Goal: Transaction & Acquisition: Purchase product/service

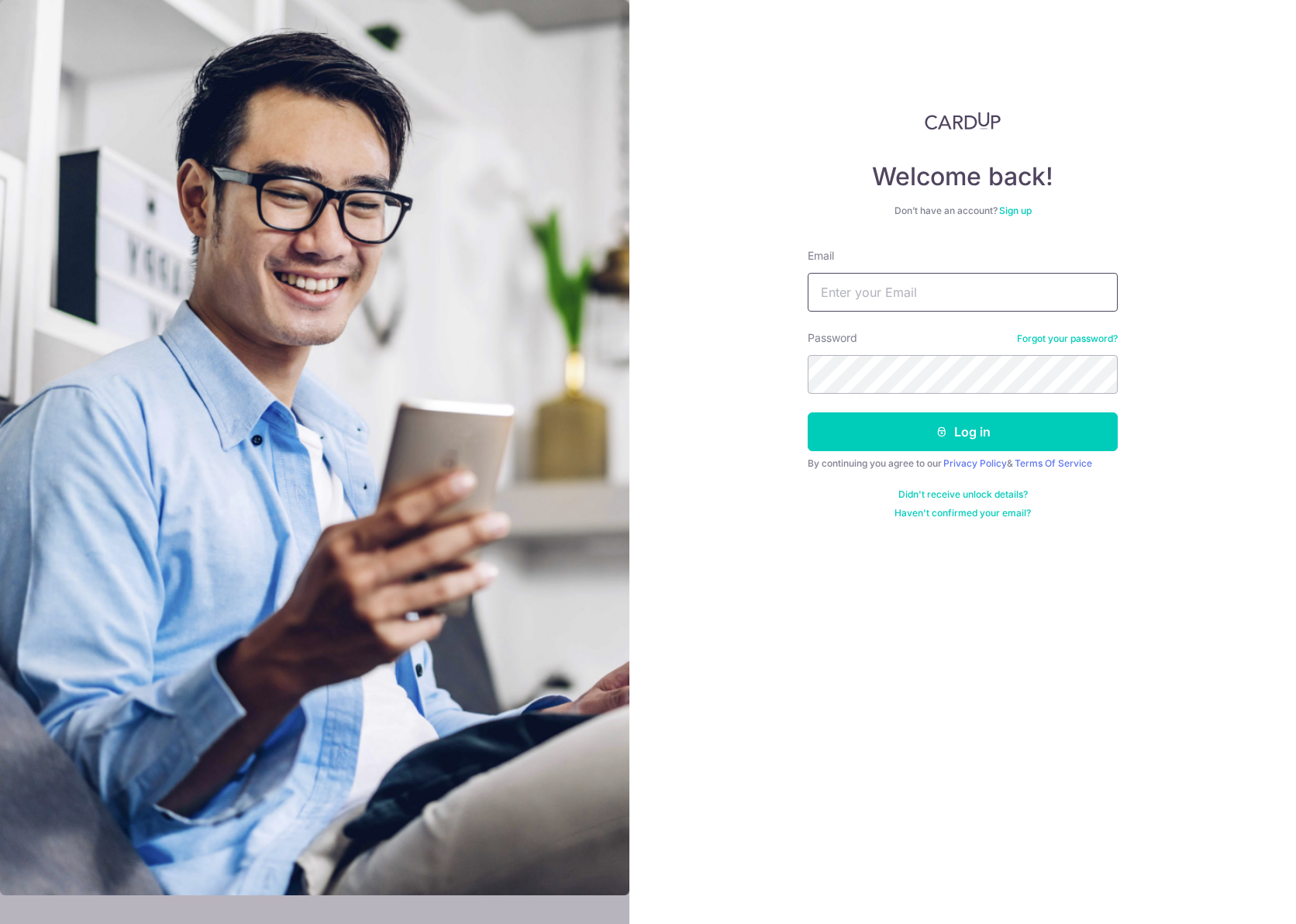
type input "astridplasticsurgery@gmail.com"
type input "jonah.kua@gmail.com"
click at [893, 418] on button "Log in" at bounding box center [962, 432] width 310 height 39
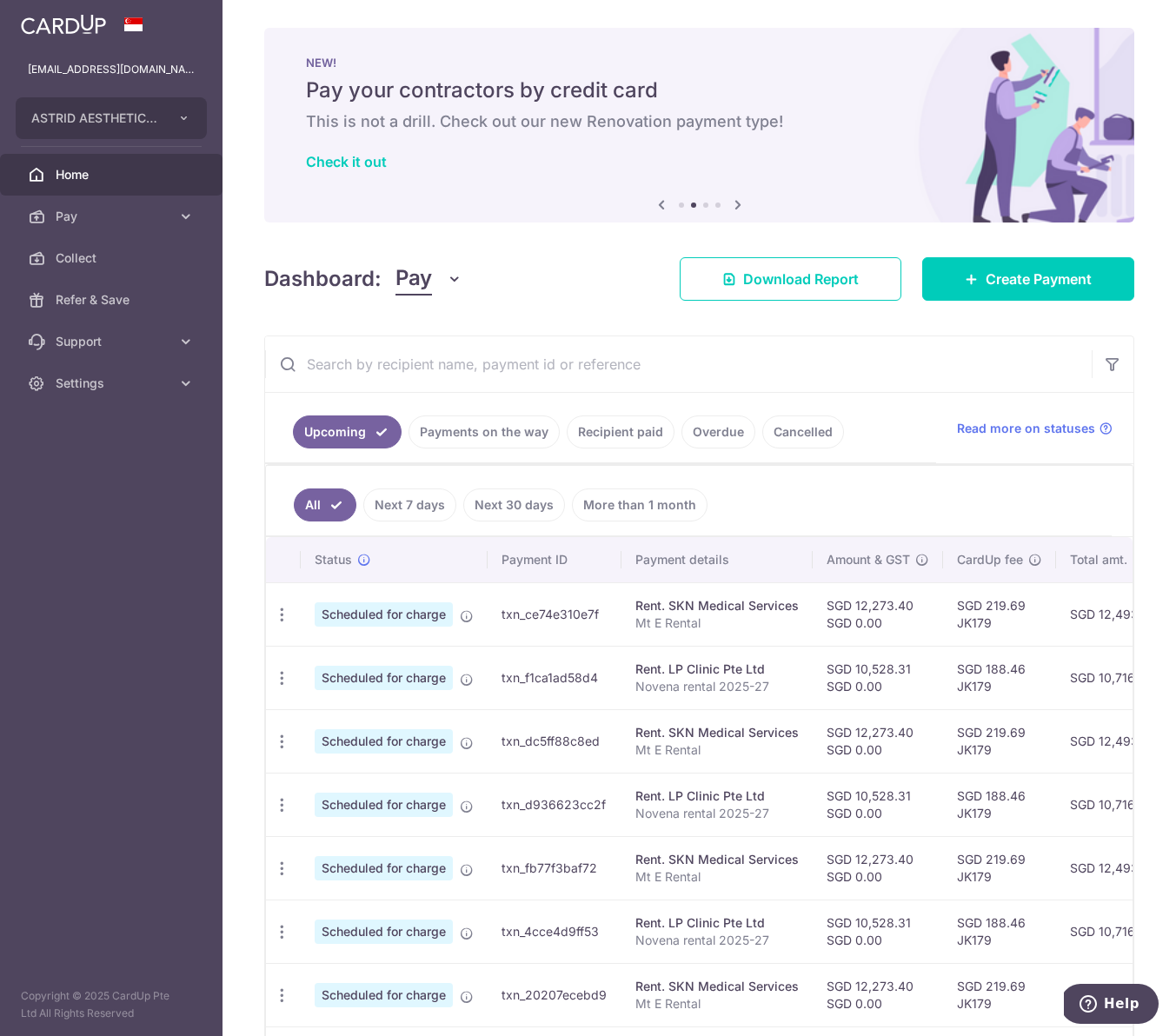
click at [343, 370] on input "text" at bounding box center [678, 364] width 827 height 56
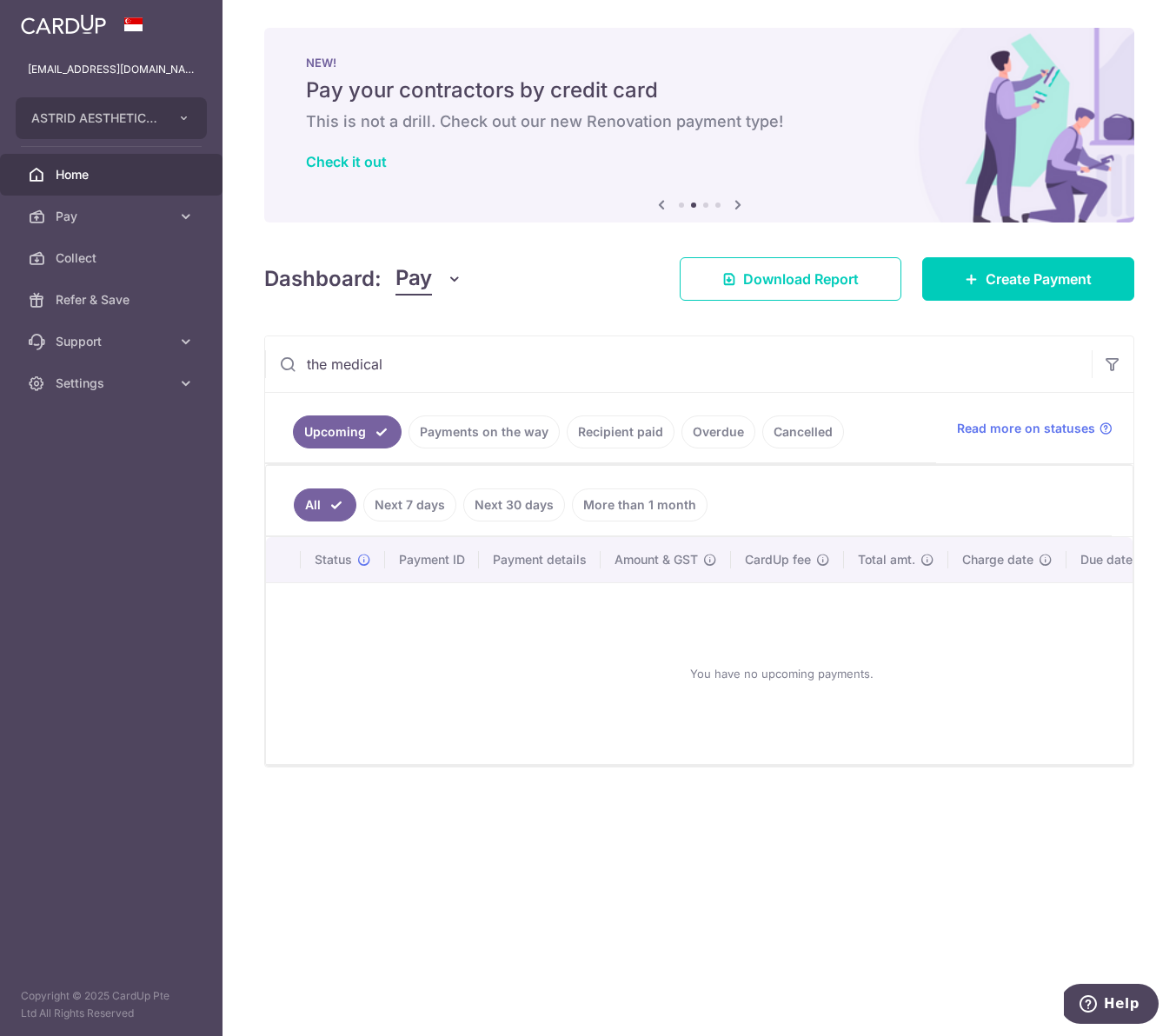
drag, startPoint x: 334, startPoint y: 363, endPoint x: 223, endPoint y: 363, distance: 111.0
click at [223, 363] on div "× Pause Schedule Pause all future payments in this series Pause just this one p…" at bounding box center [699, 518] width 954 height 1036
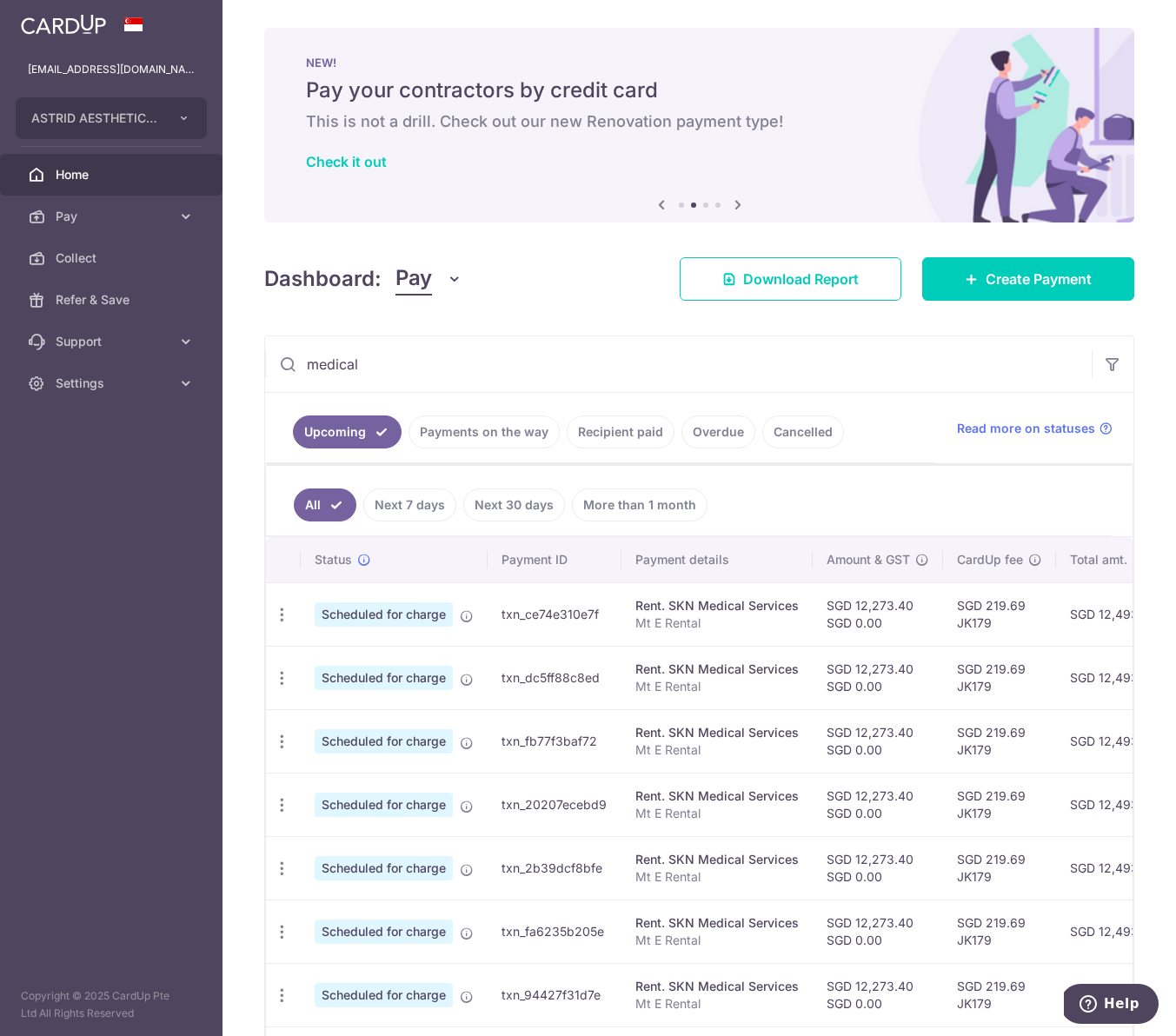
drag, startPoint x: 395, startPoint y: 365, endPoint x: 234, endPoint y: 354, distance: 161.4
click at [234, 354] on div "× Pause Schedule Pause all future payments in this series Pause just this one p…" at bounding box center [699, 518] width 954 height 1036
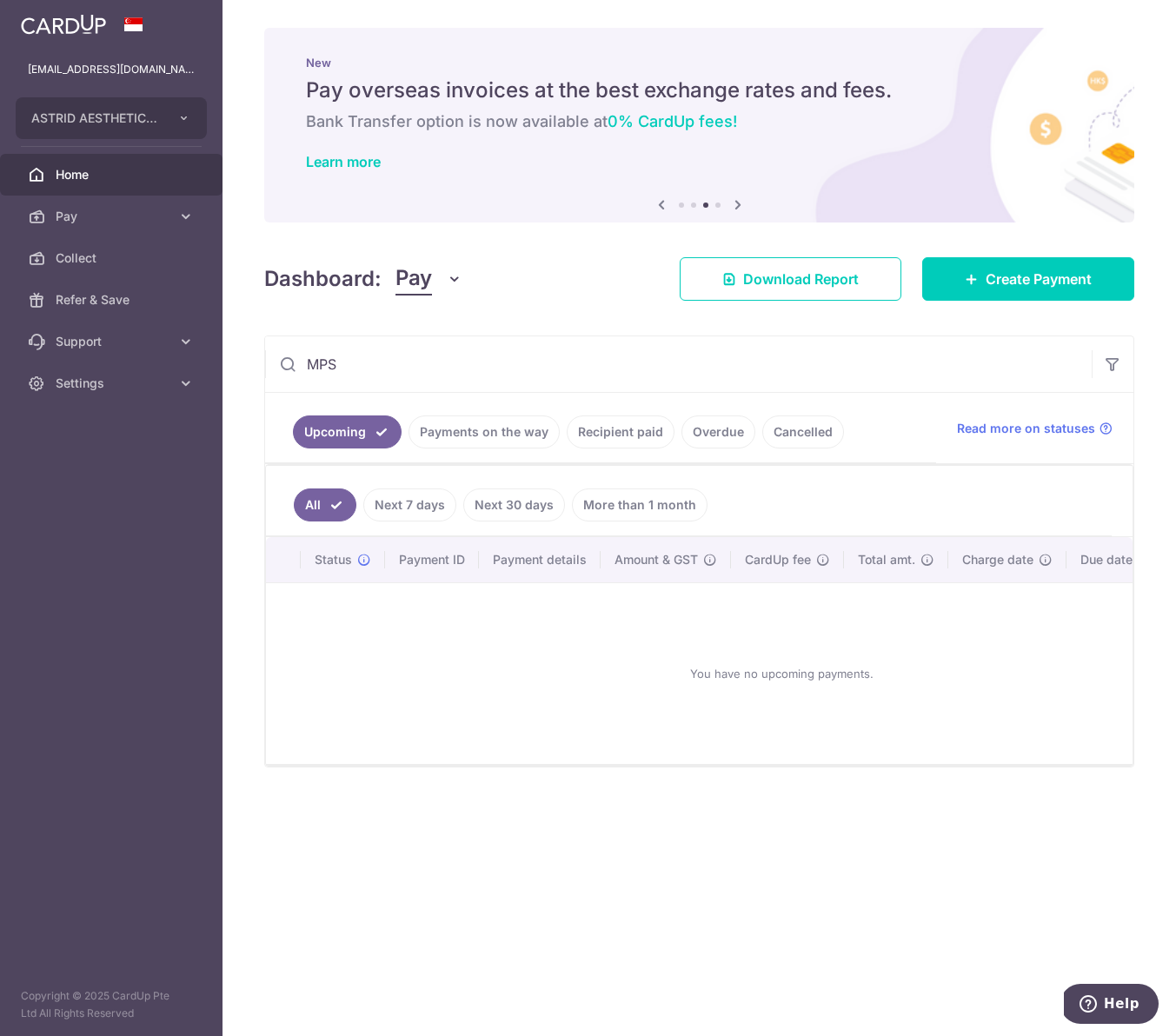
drag, startPoint x: 373, startPoint y: 360, endPoint x: 278, endPoint y: 361, distance: 95.0
click at [278, 361] on input "MPS" at bounding box center [678, 364] width 827 height 56
type input "protection"
click at [631, 430] on link "Recipient paid" at bounding box center [620, 432] width 108 height 33
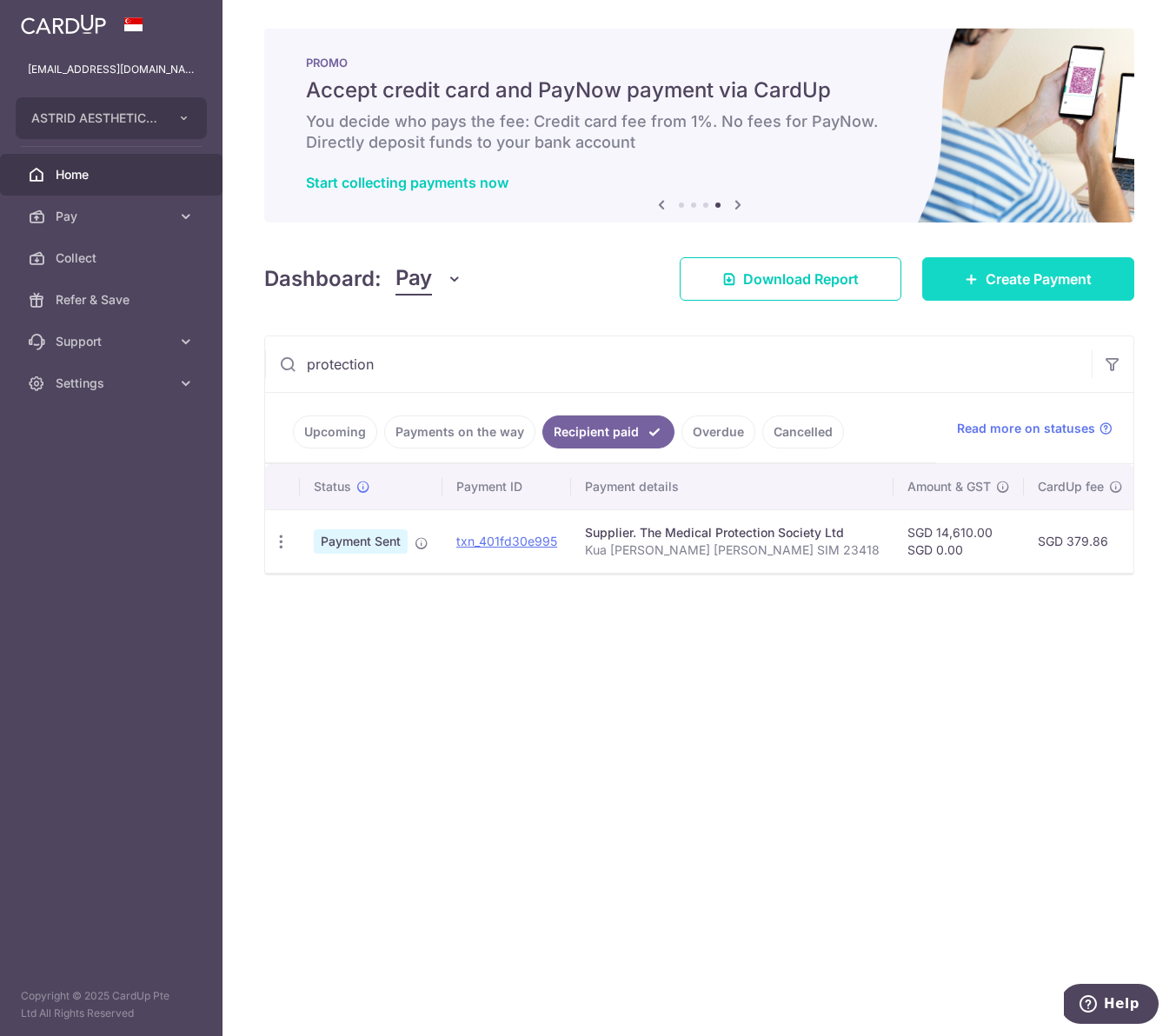
click at [1062, 275] on span "Create Payment" at bounding box center [1039, 279] width 106 height 21
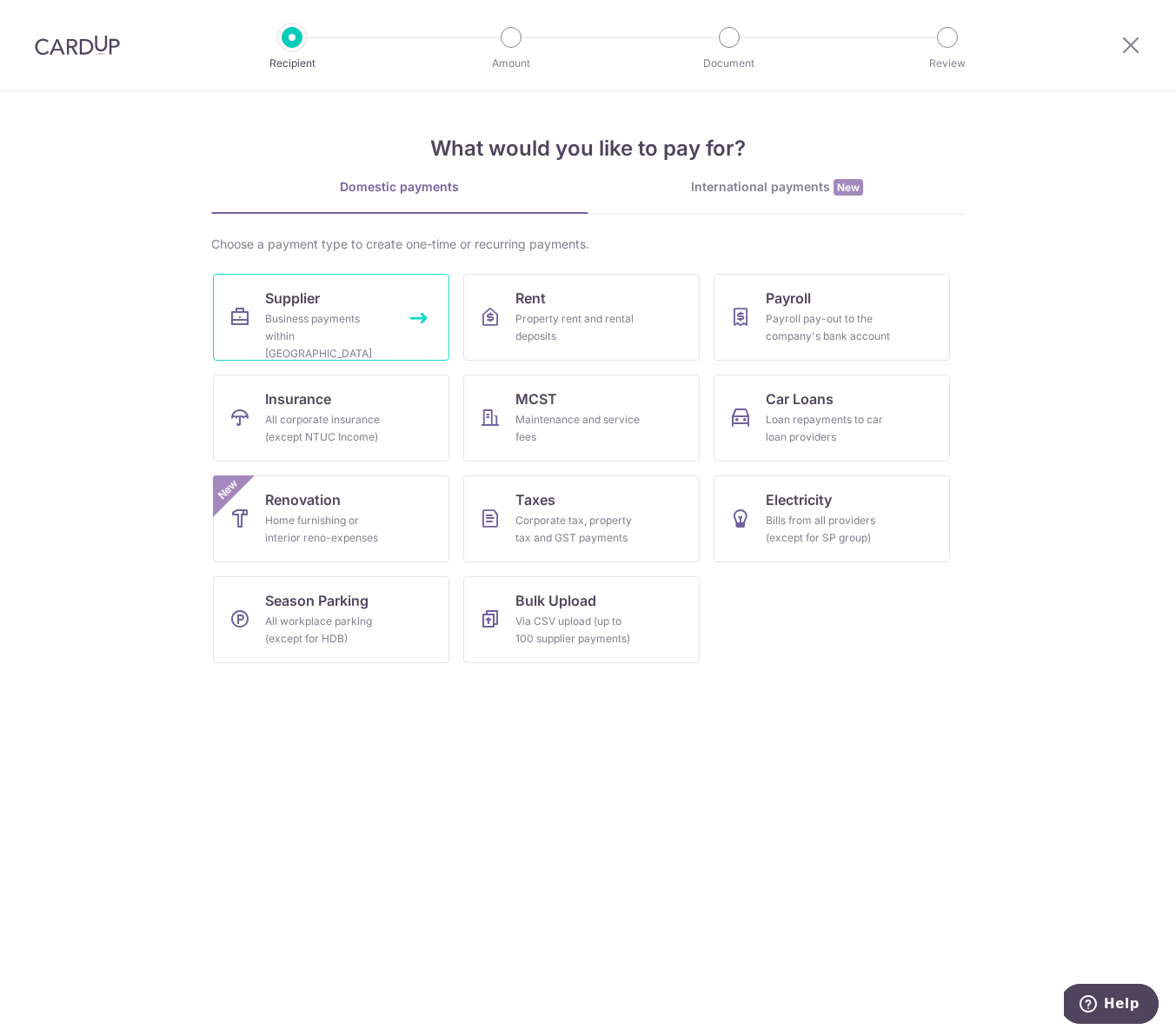
click at [298, 281] on link "Supplier Business payments within Singapore" at bounding box center [331, 317] width 236 height 87
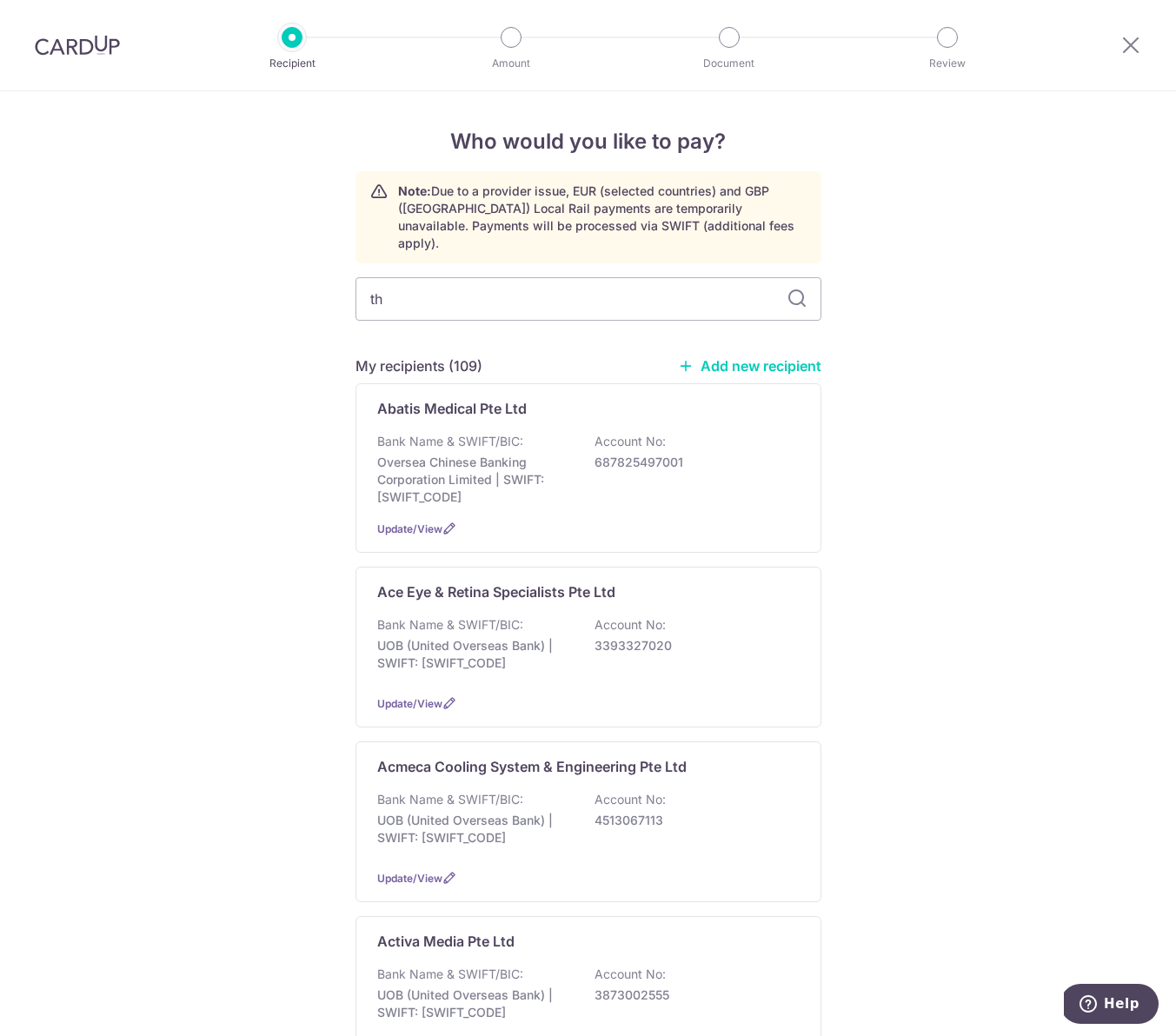
type input "t"
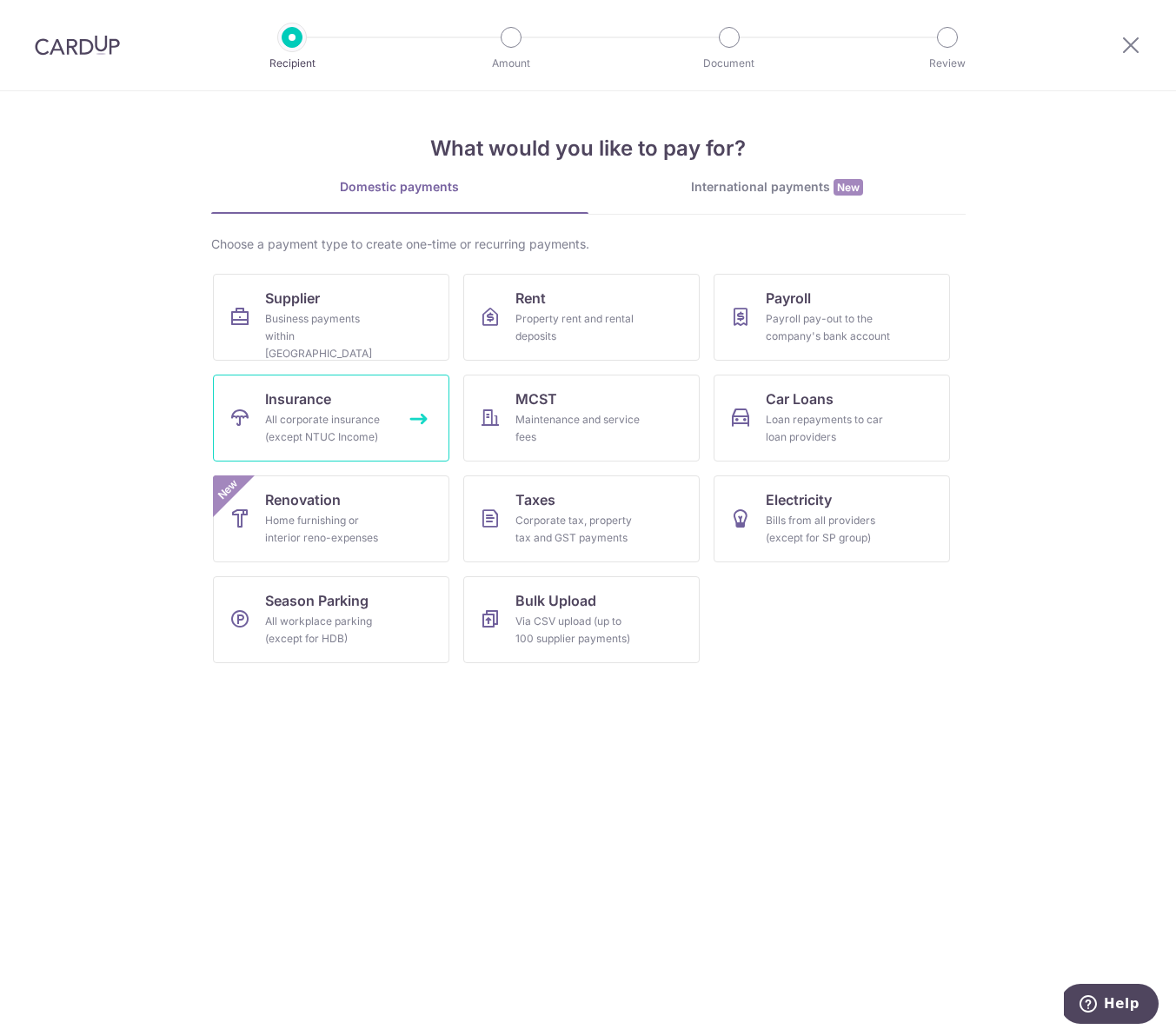
click at [422, 408] on link "Insurance All corporate insurance (except NTUC Income)" at bounding box center [331, 417] width 236 height 87
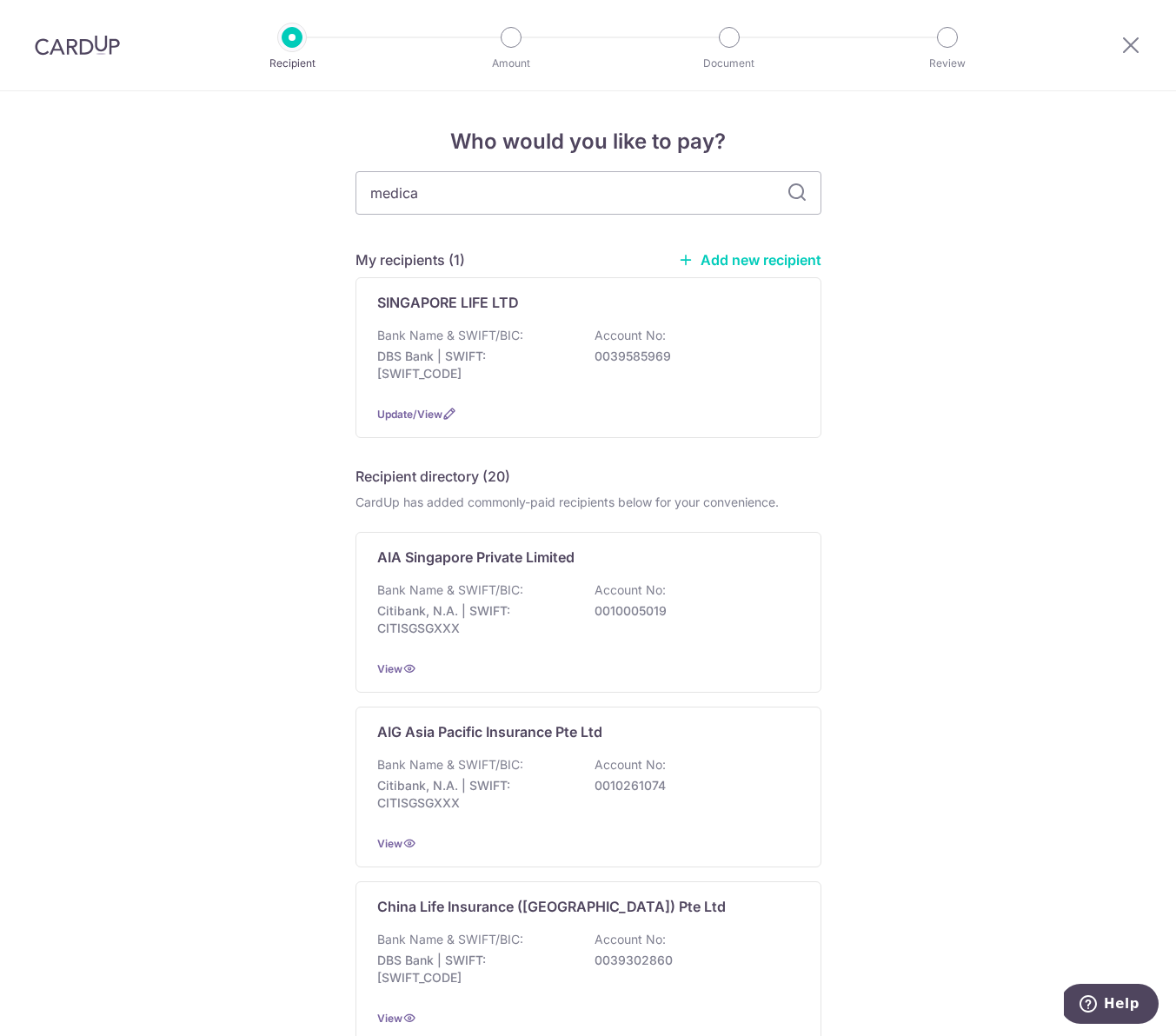
type input "medical"
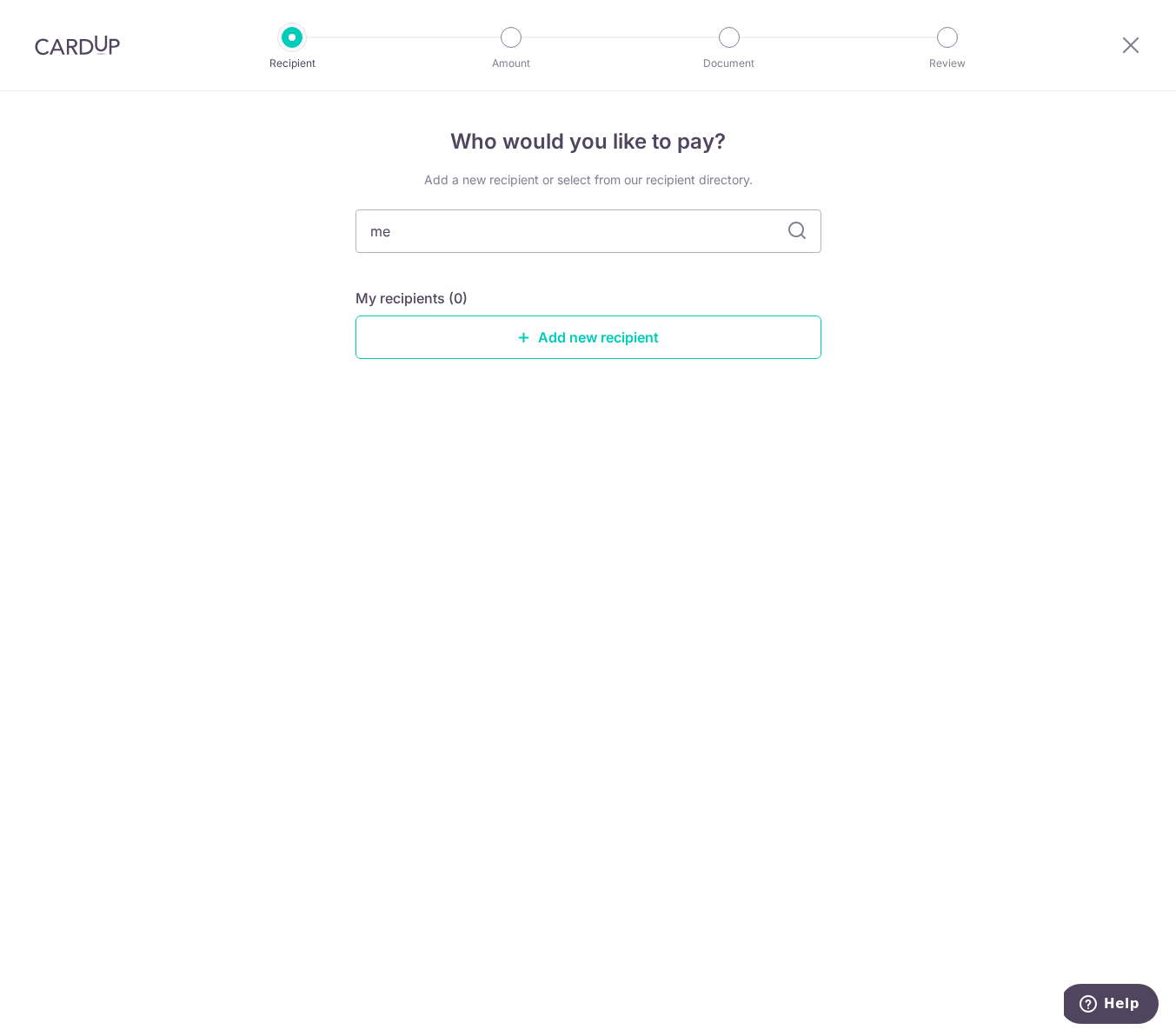
type input "m"
type input "the"
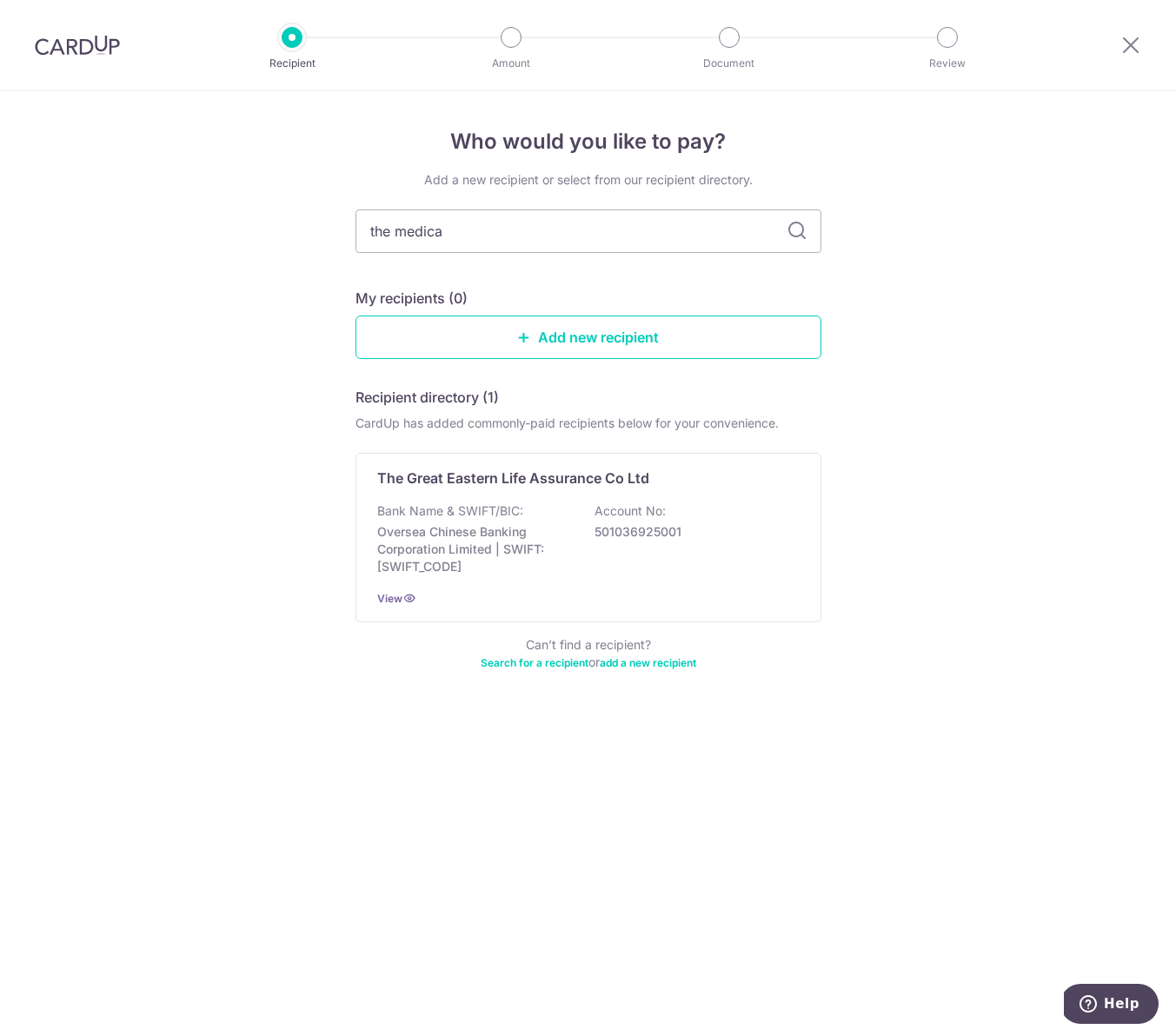
type input "the medical"
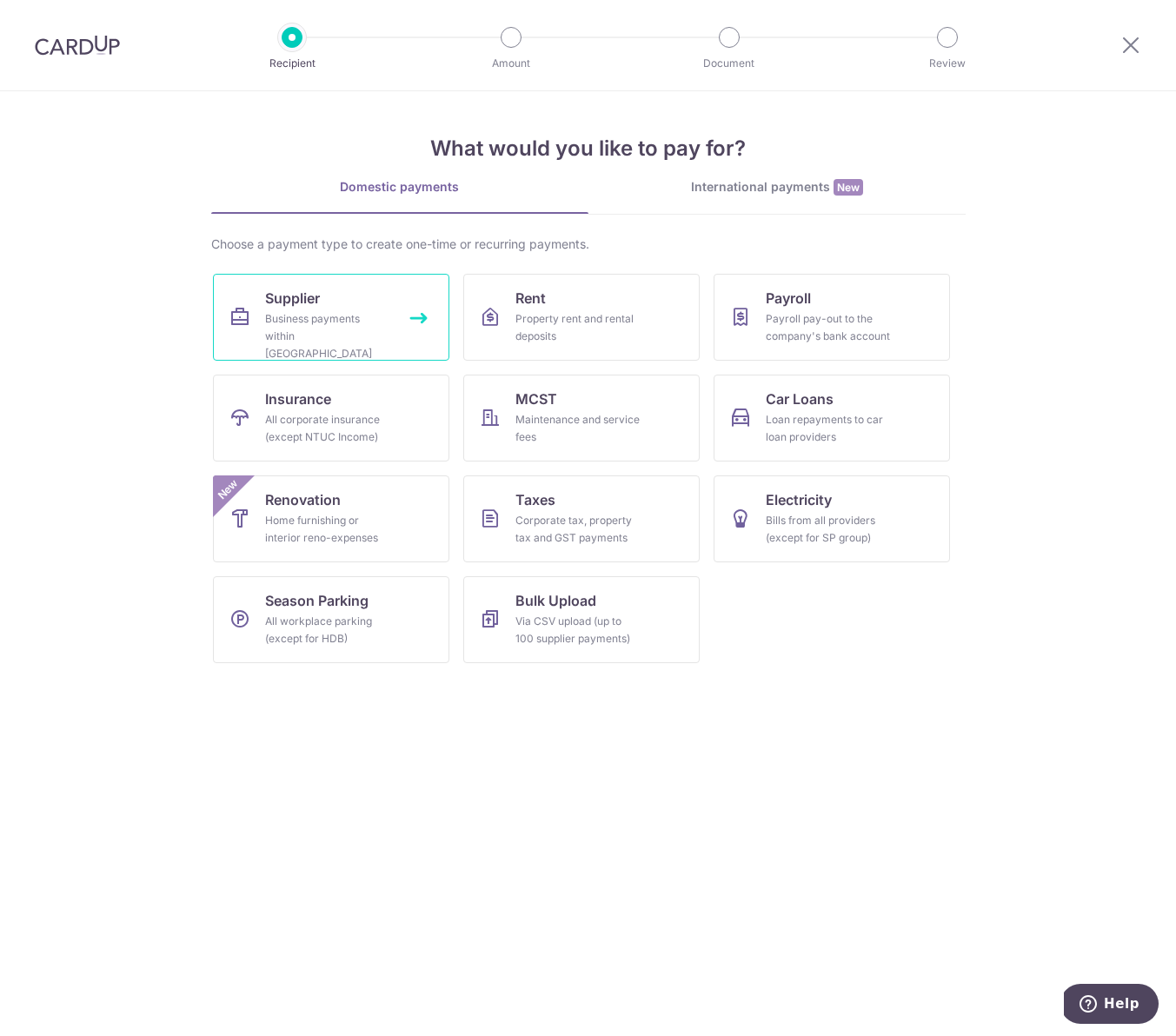
click at [369, 321] on div "Business payments within Singapore" at bounding box center [327, 337] width 125 height 52
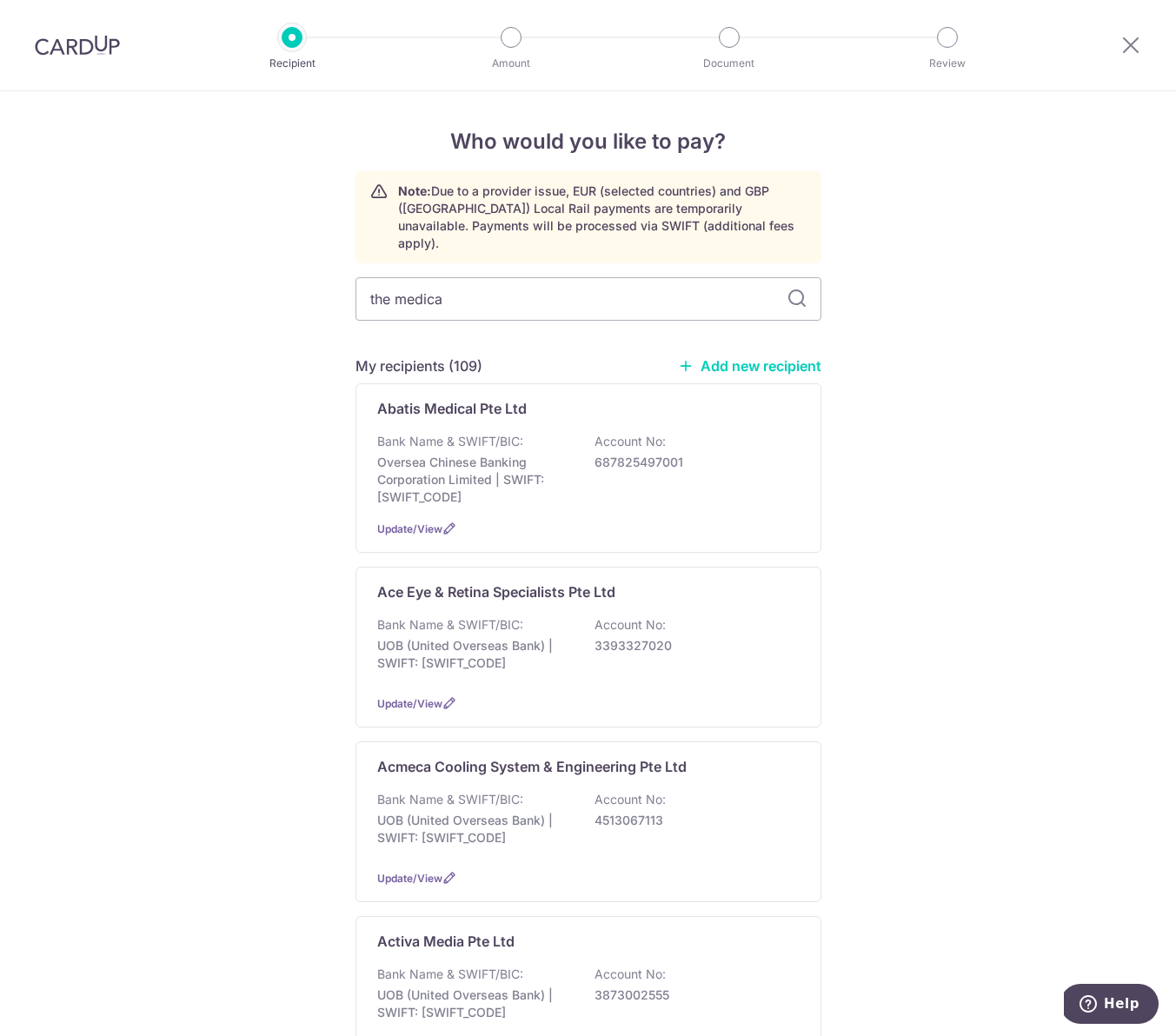
type input "the medical"
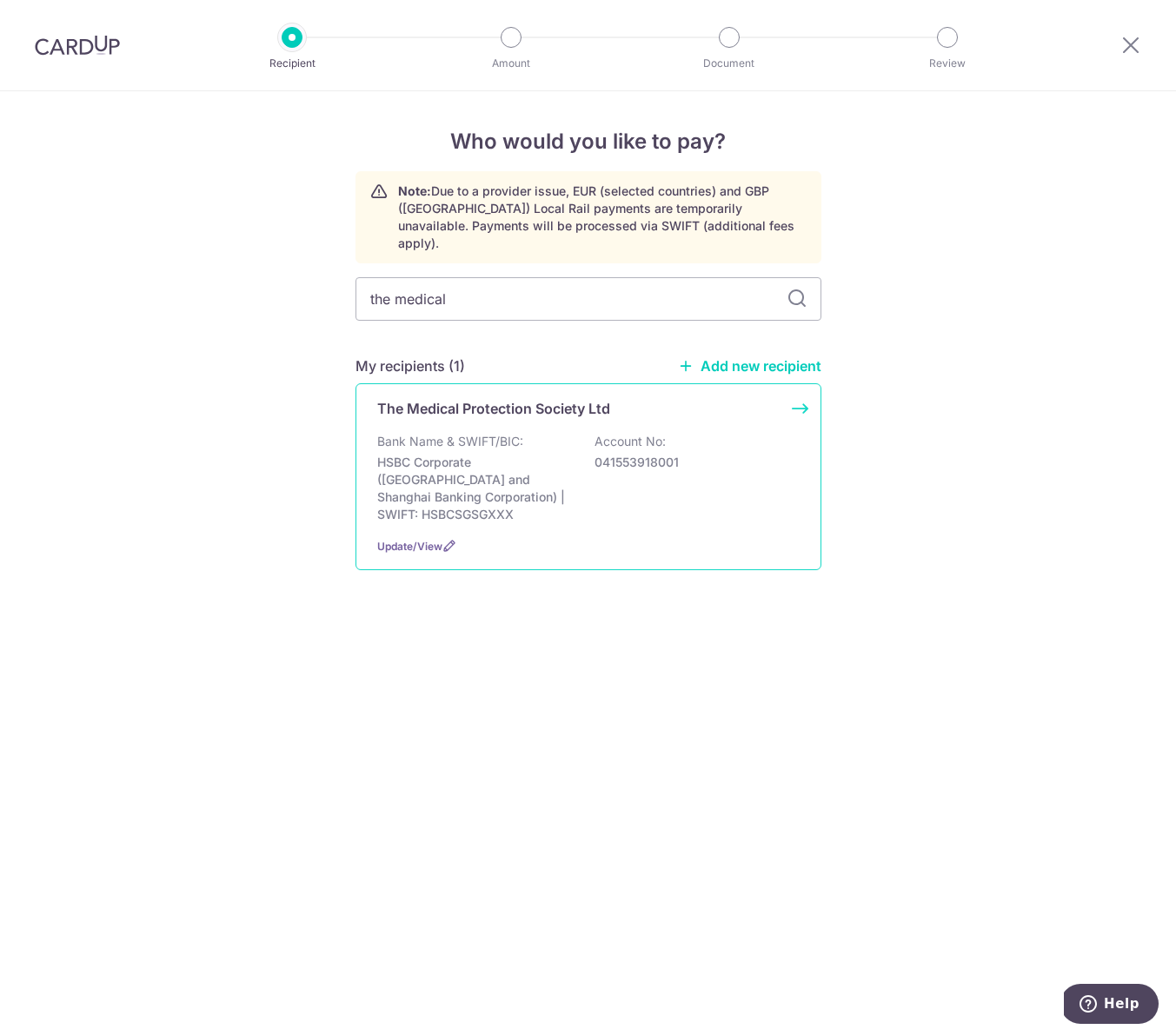
click at [462, 433] on p "Bank Name & SWIFT/BIC:" at bounding box center [450, 442] width 146 height 18
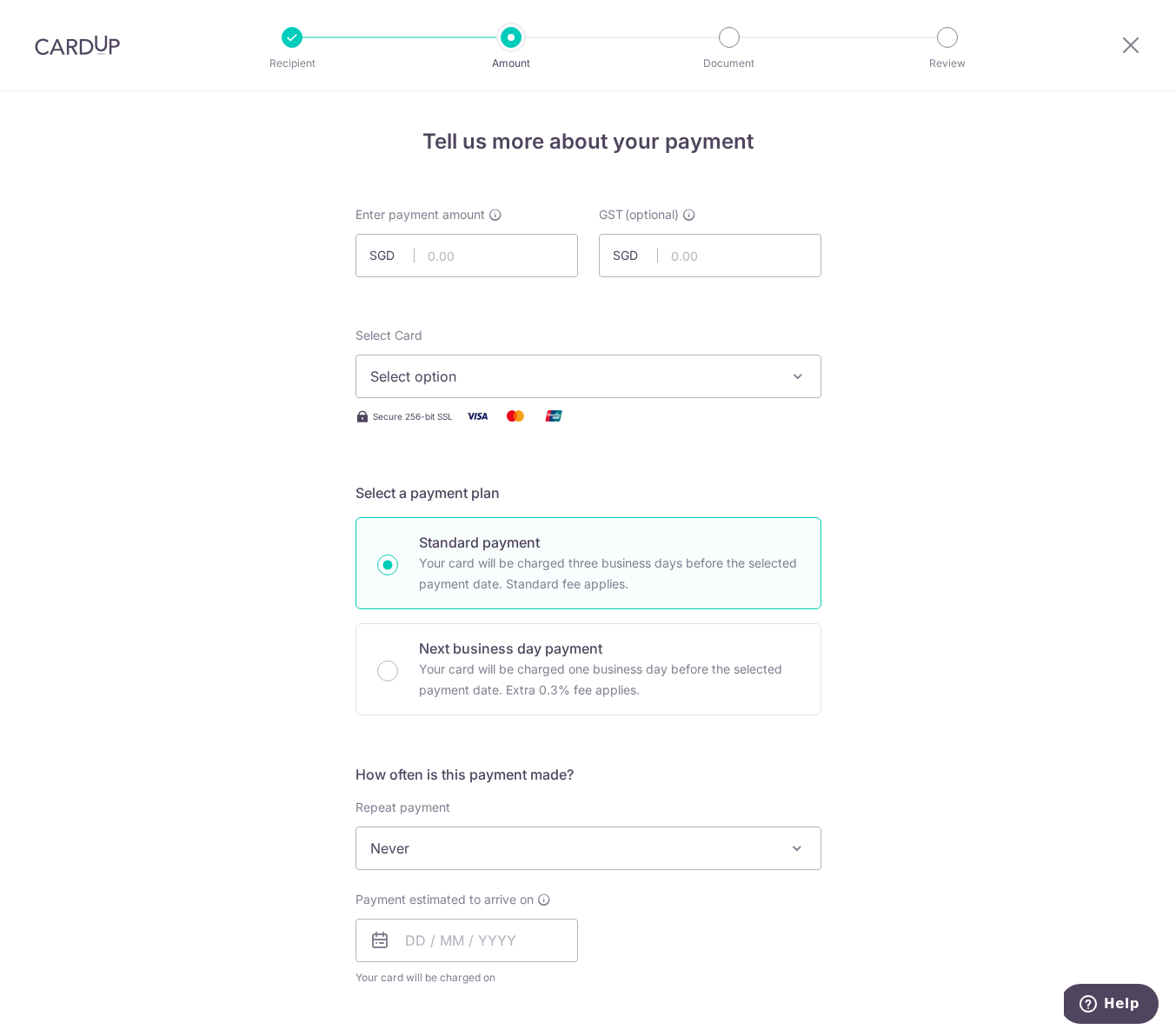
click at [436, 377] on span "Select option" at bounding box center [572, 376] width 405 height 21
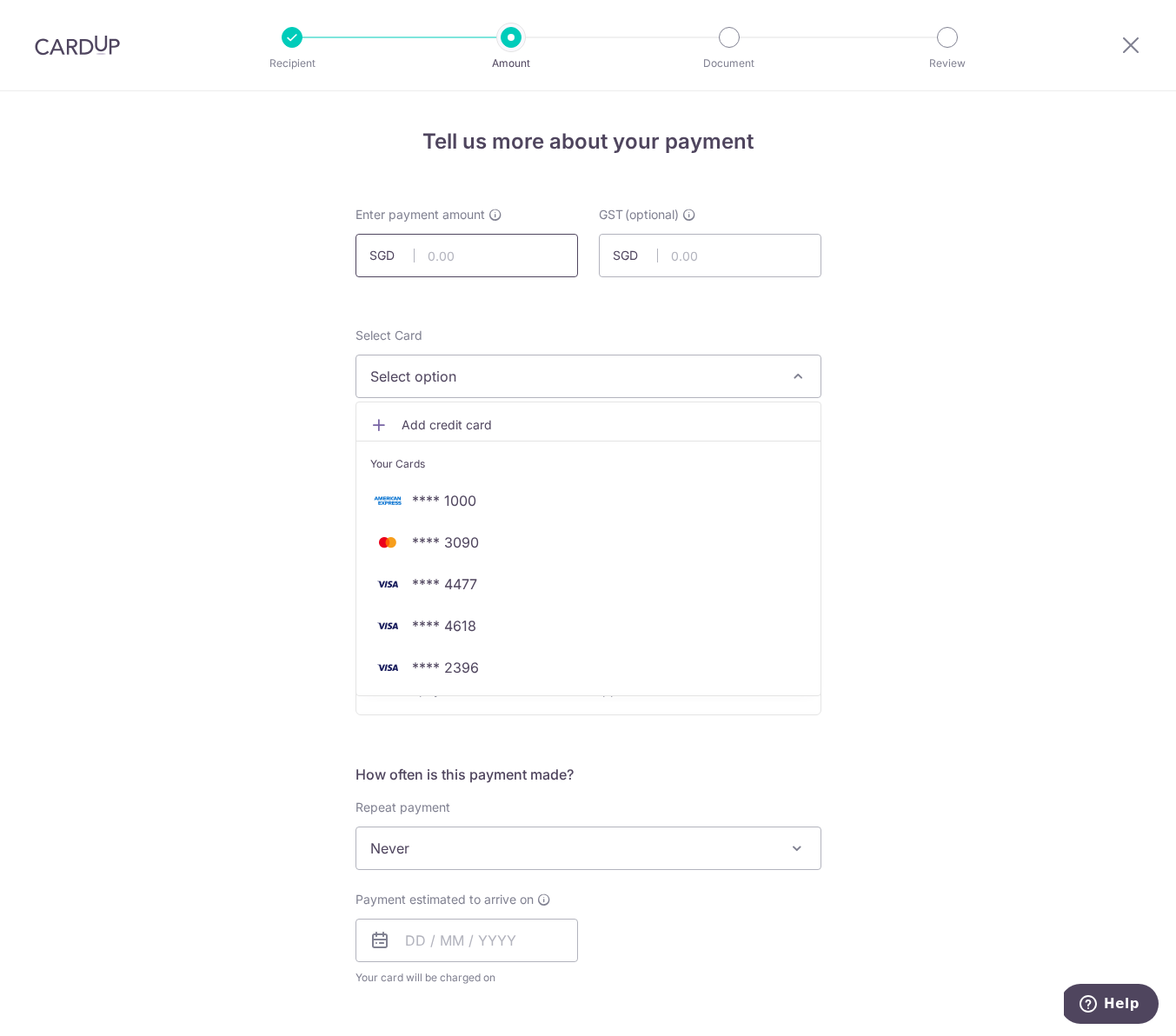
click at [458, 253] on input "text" at bounding box center [466, 256] width 222 height 44
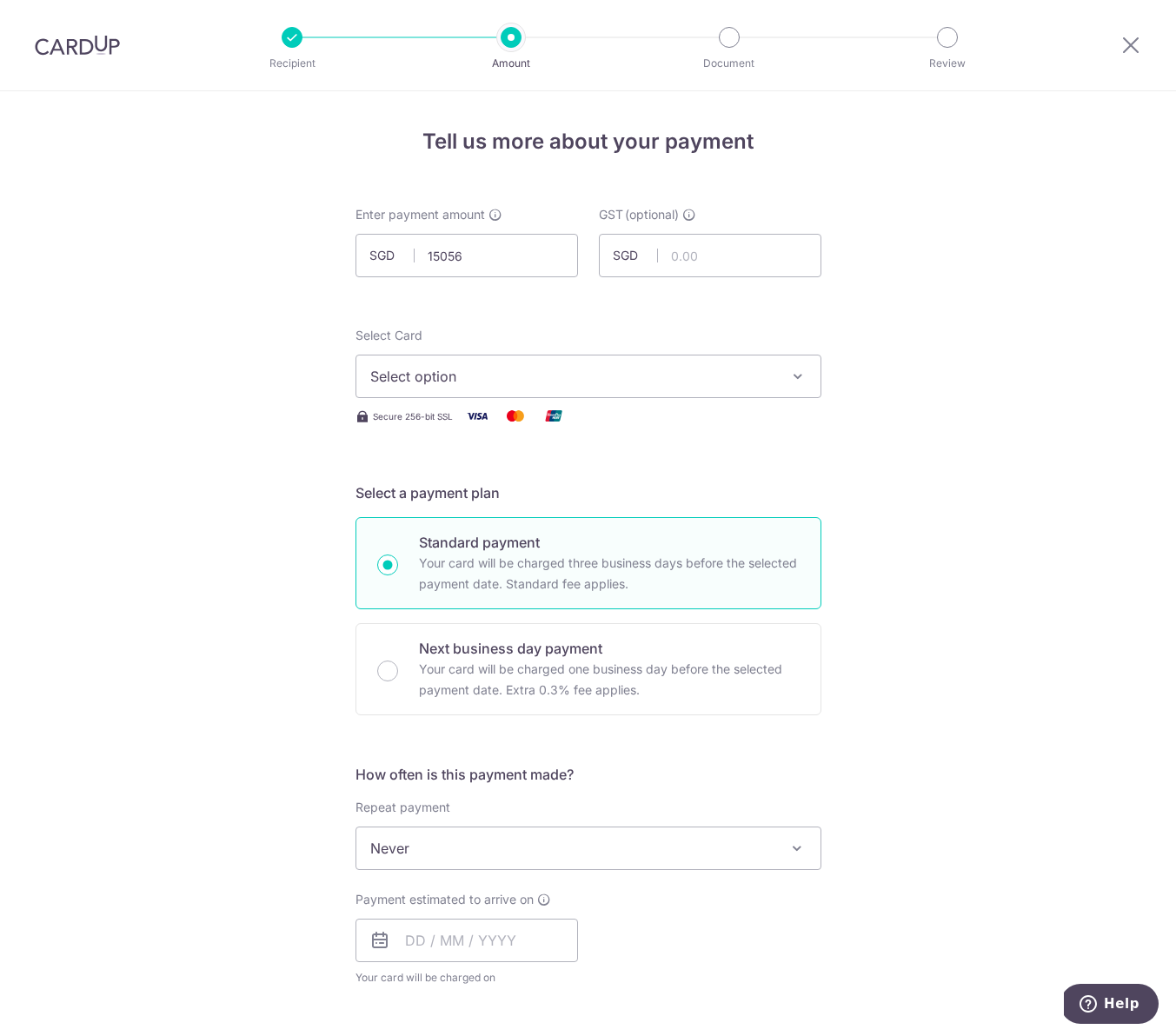
type input "15,056.00"
click at [442, 367] on span "Select option" at bounding box center [572, 376] width 405 height 21
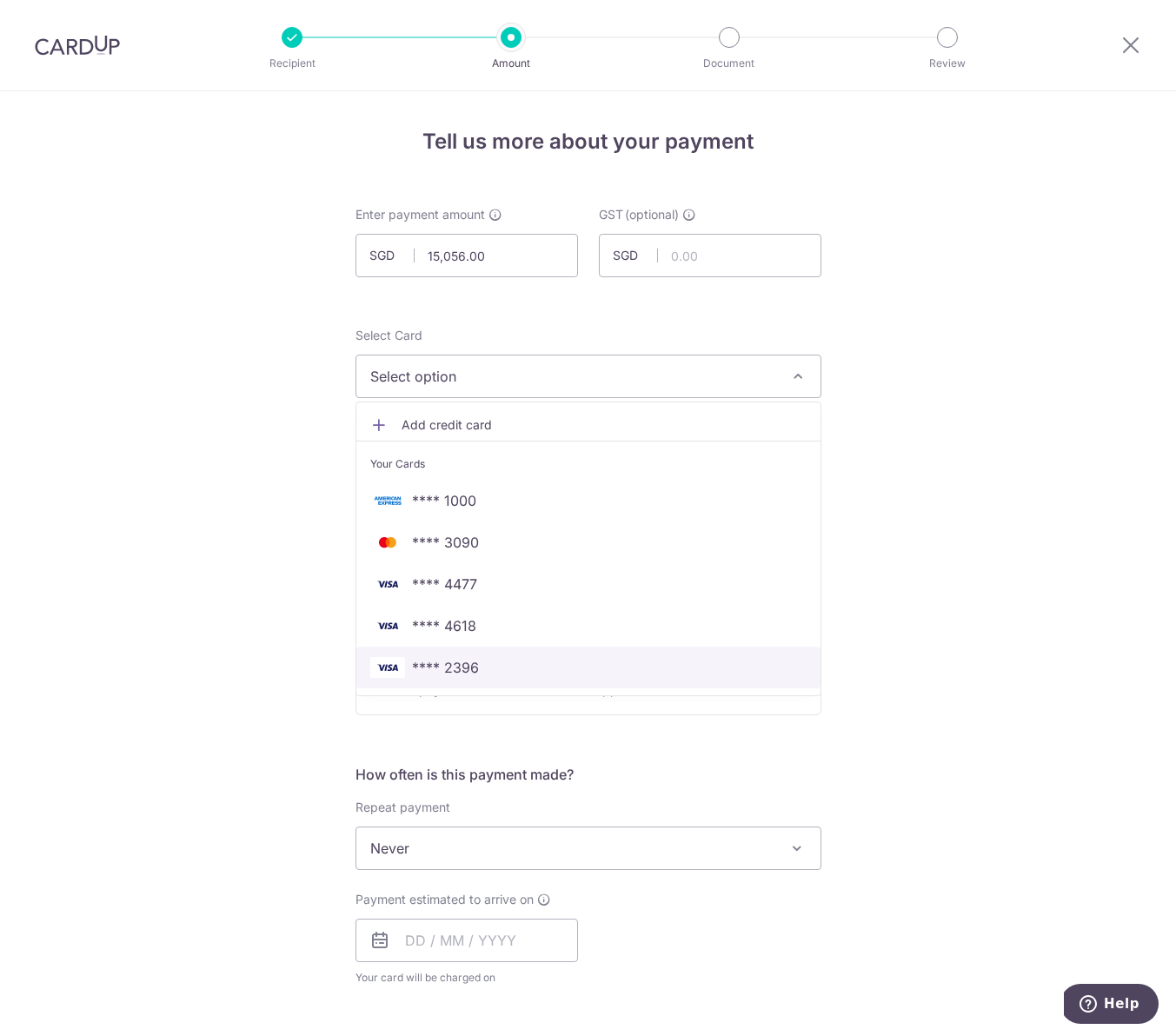
click at [430, 653] on link "**** 2396" at bounding box center [588, 668] width 465 height 42
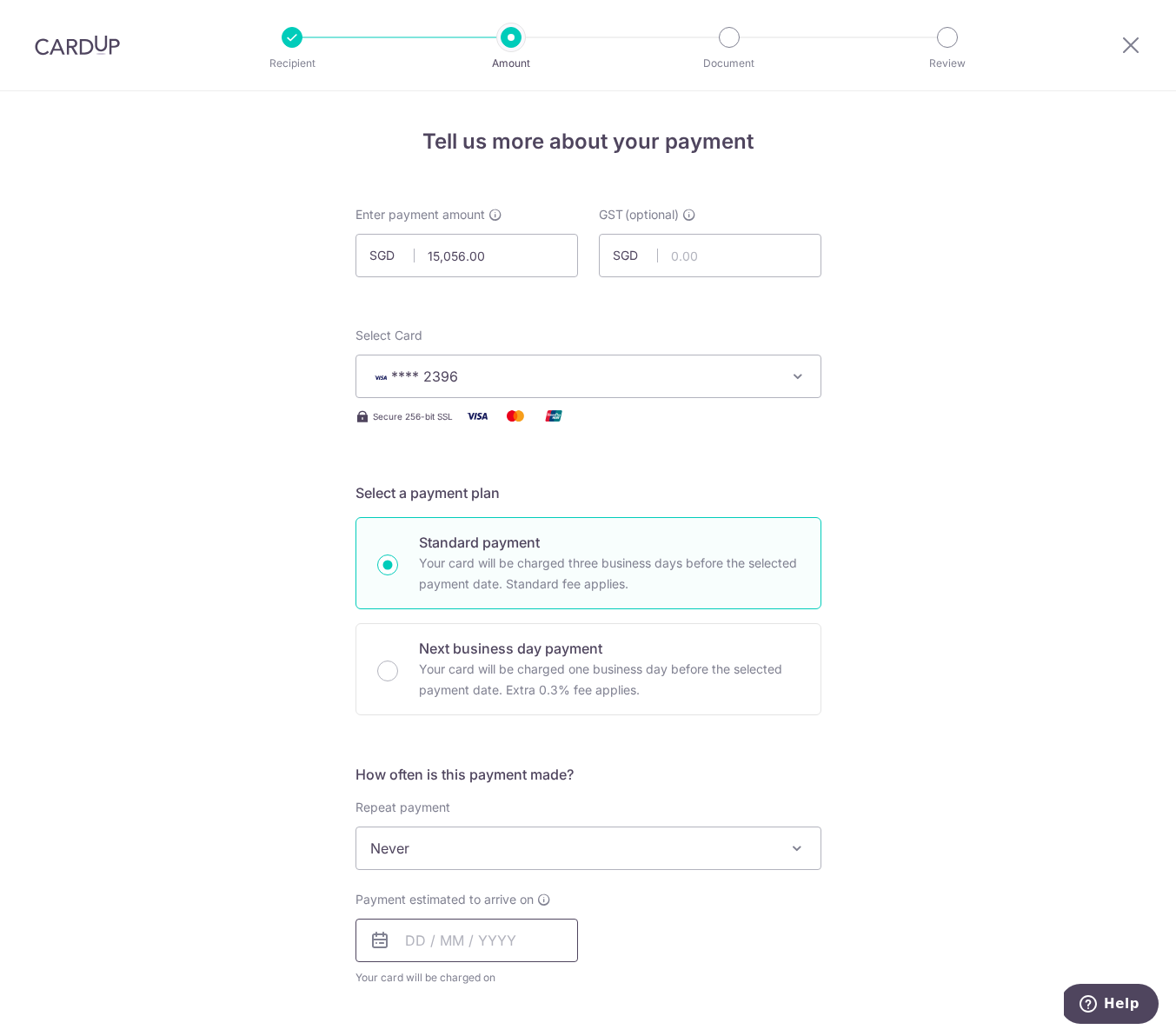
click at [409, 953] on input "text" at bounding box center [466, 941] width 222 height 44
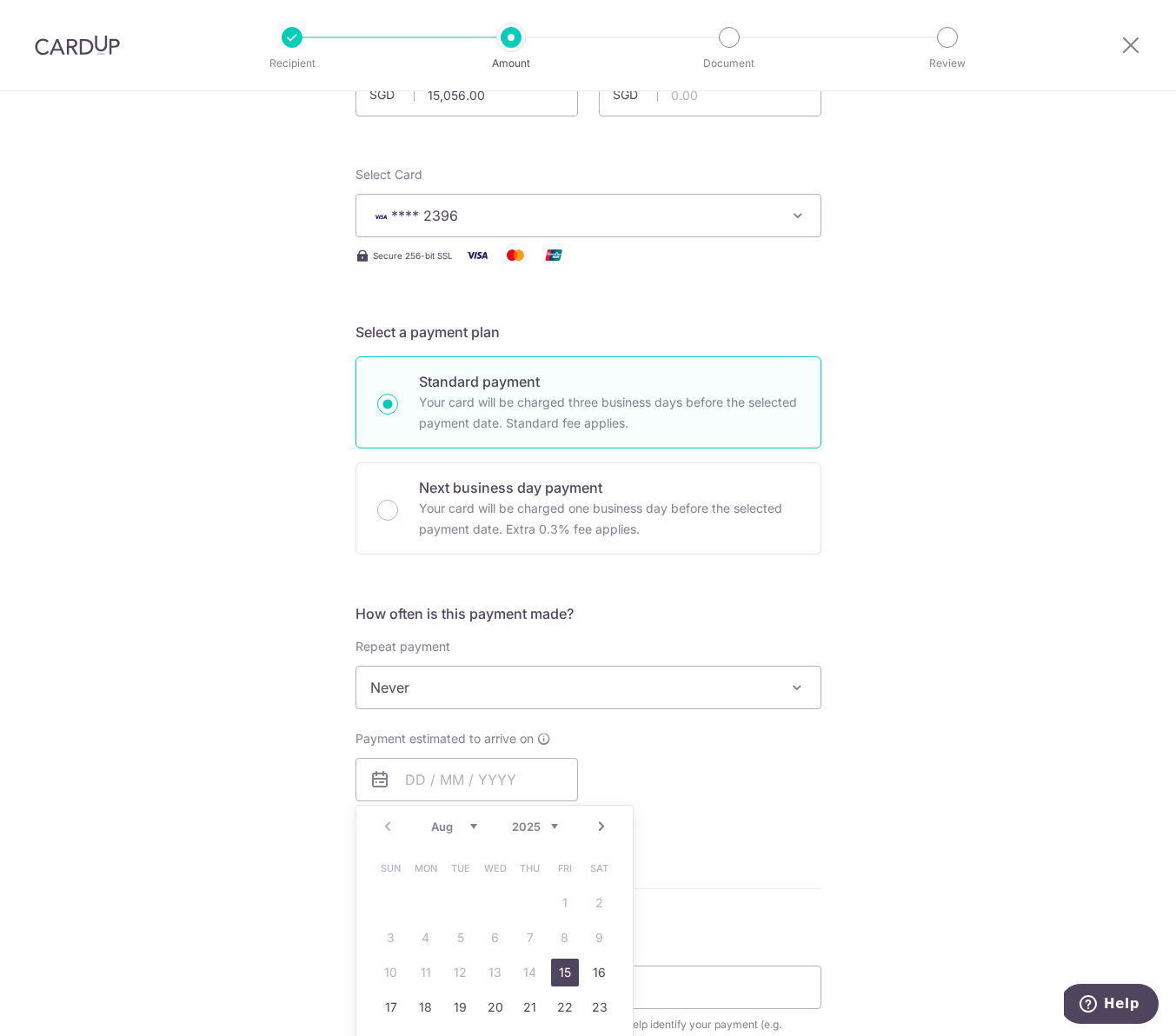
click at [556, 970] on link "15" at bounding box center [565, 973] width 28 height 28
type input "[DATE]"
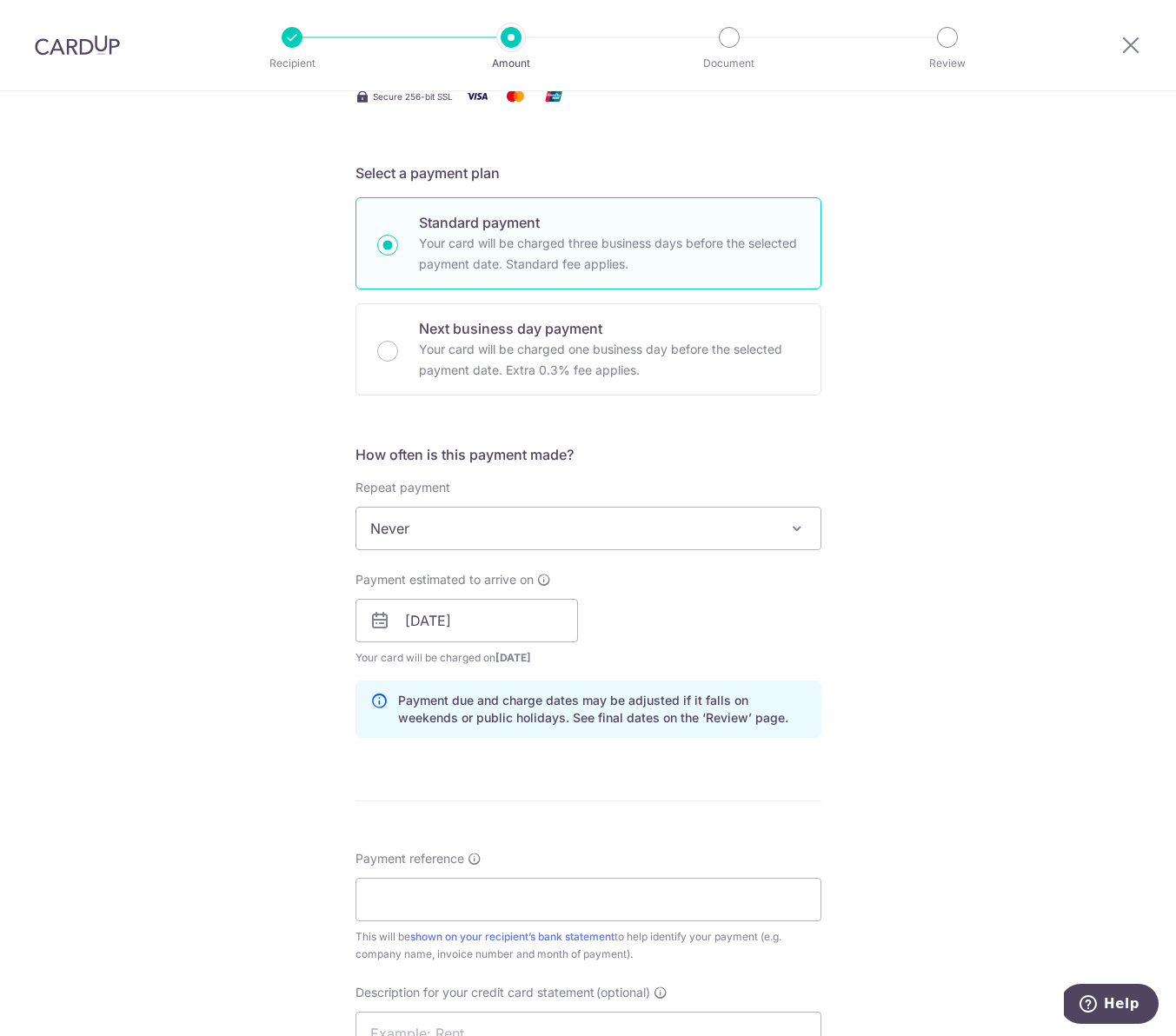
scroll to position [354, 0]
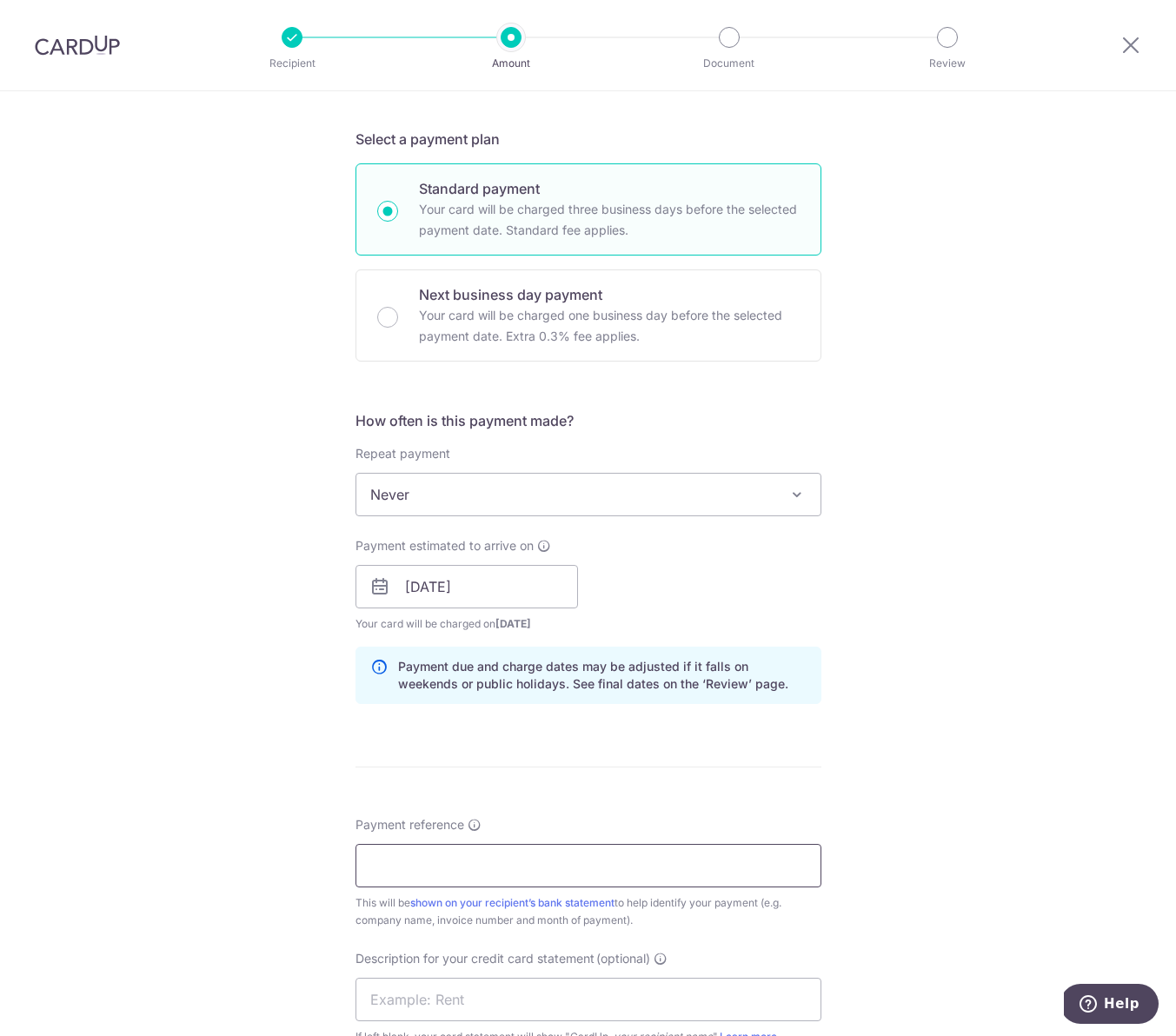
click at [493, 853] on input "Payment reference" at bounding box center [588, 866] width 466 height 44
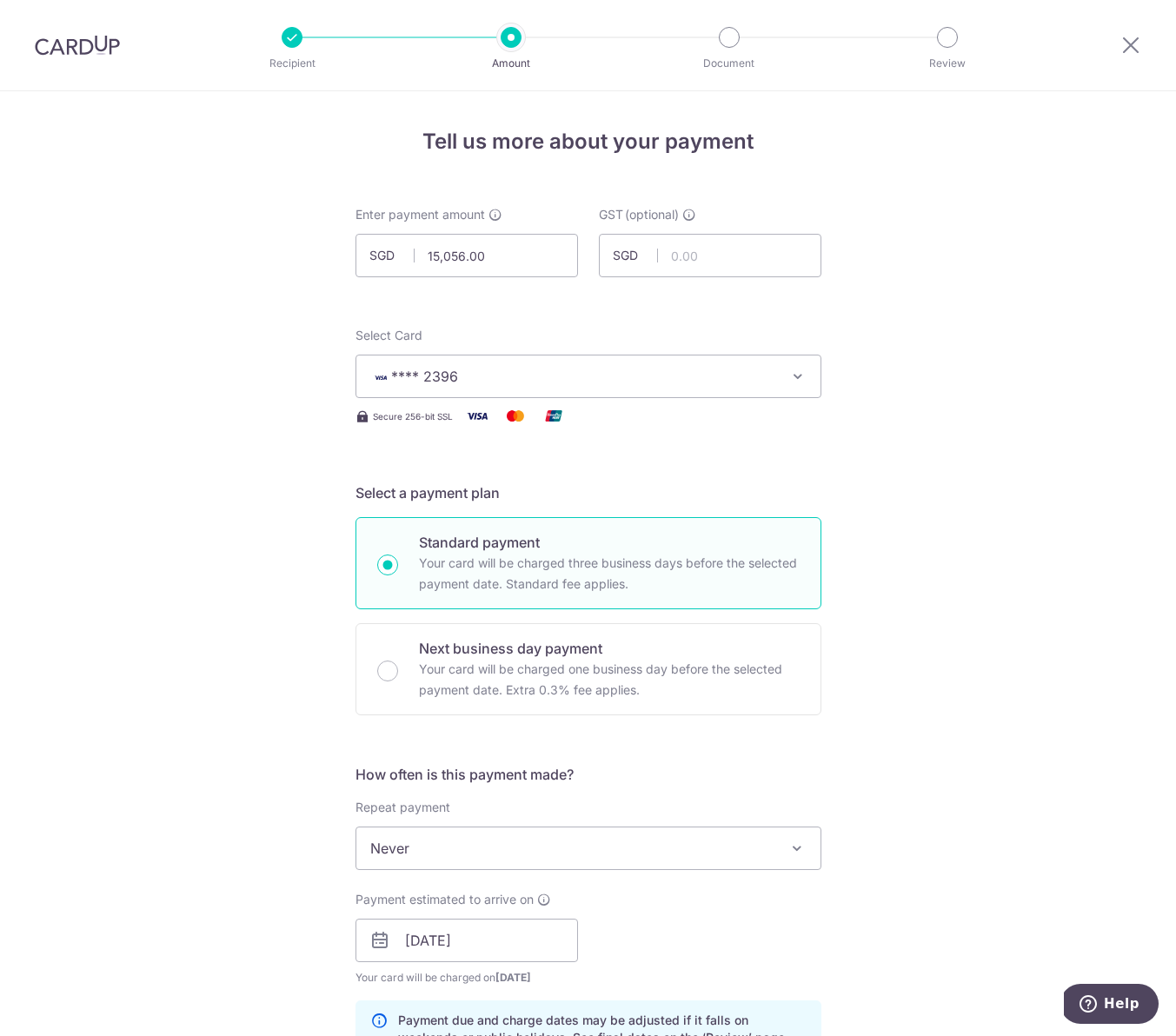
scroll to position [816, 0]
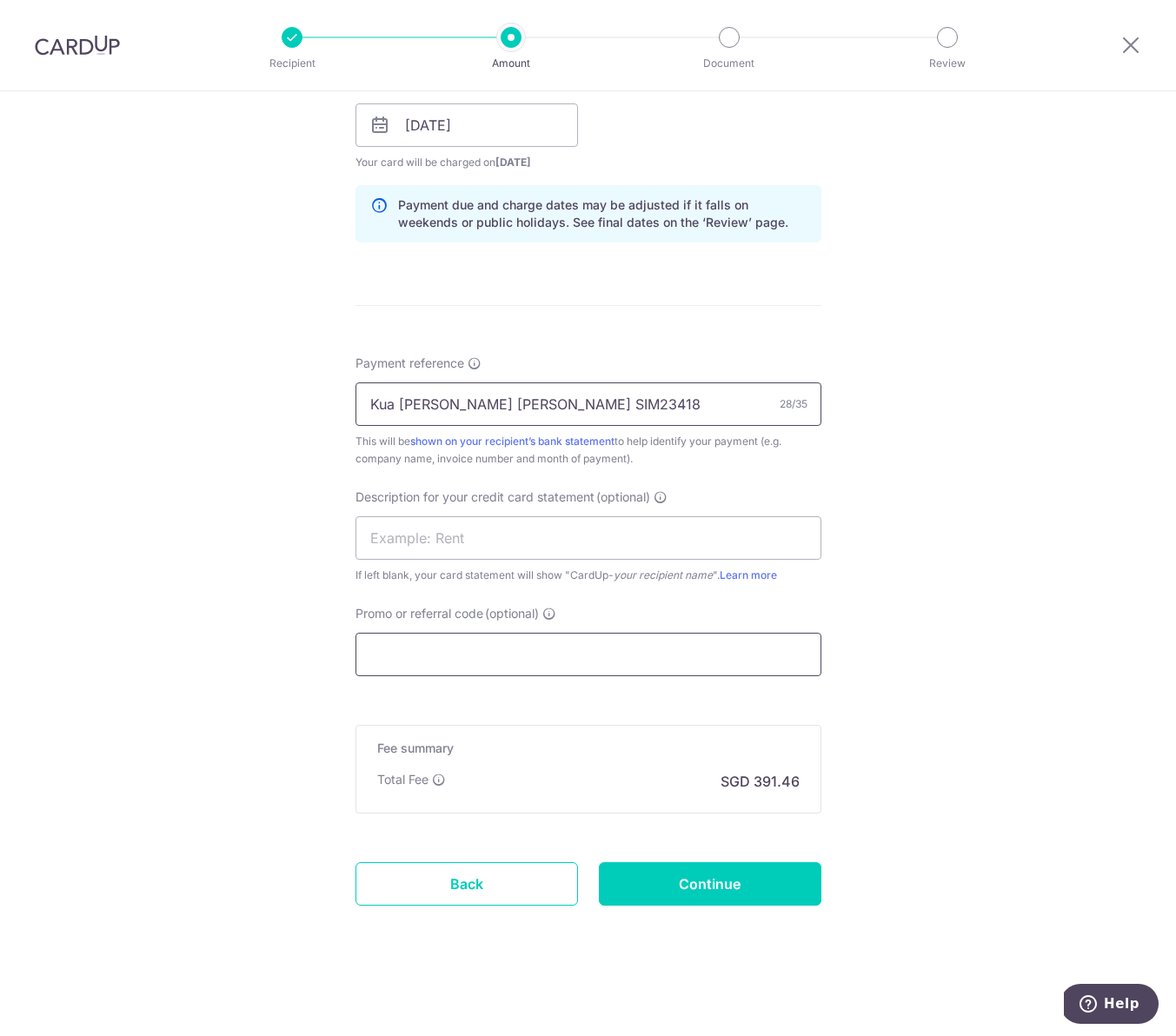
type input "Kua Ee Hsiang Jonah SIM23418"
click at [425, 645] on input "Promo or referral code (optional)" at bounding box center [588, 654] width 466 height 44
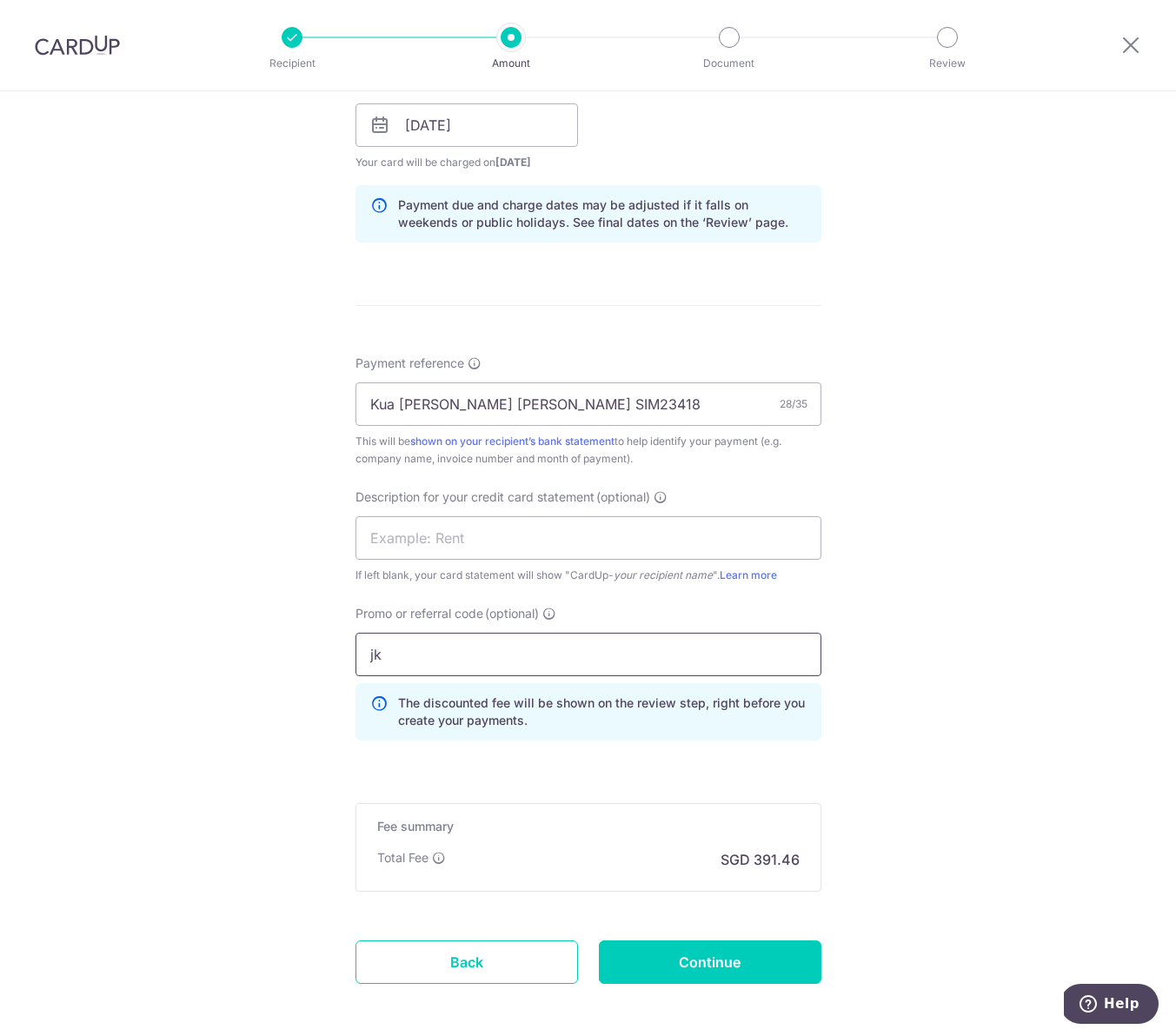
type input "j"
type input "JK179"
click at [692, 970] on input "Continue" at bounding box center [710, 962] width 222 height 44
type input "Create Schedule"
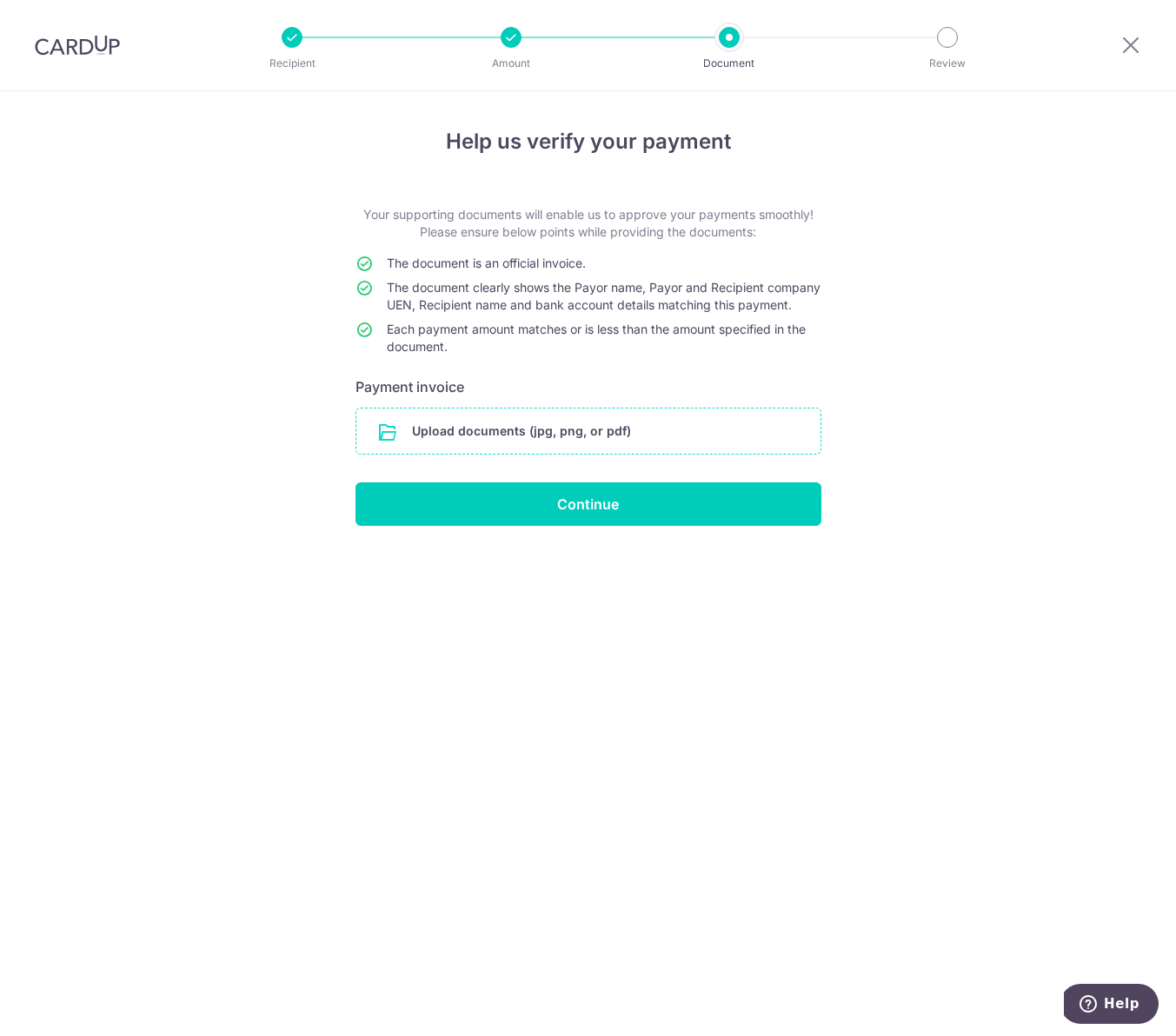
click at [406, 449] on input "file" at bounding box center [588, 431] width 465 height 46
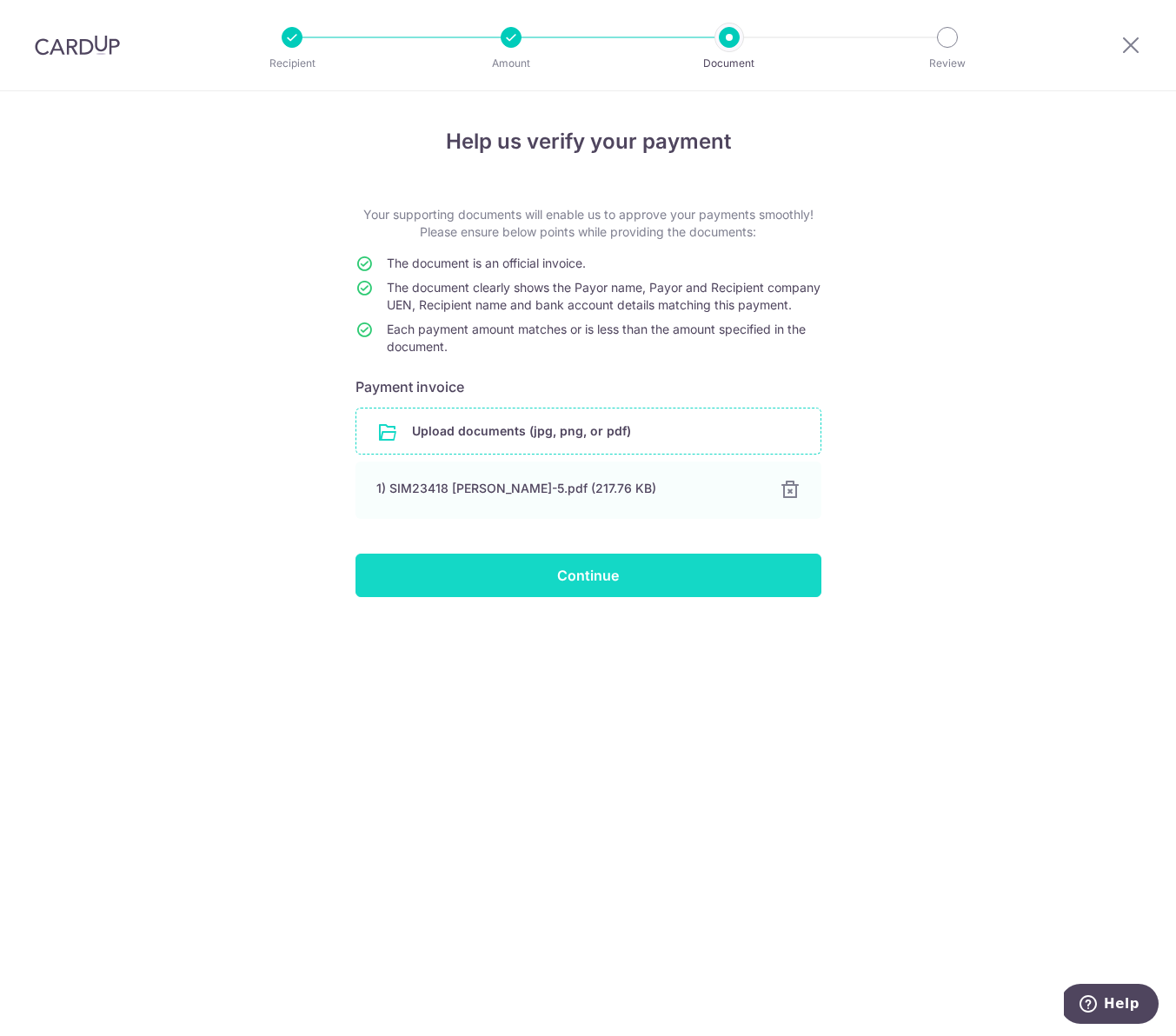
click at [443, 596] on input "Continue" at bounding box center [588, 576] width 466 height 44
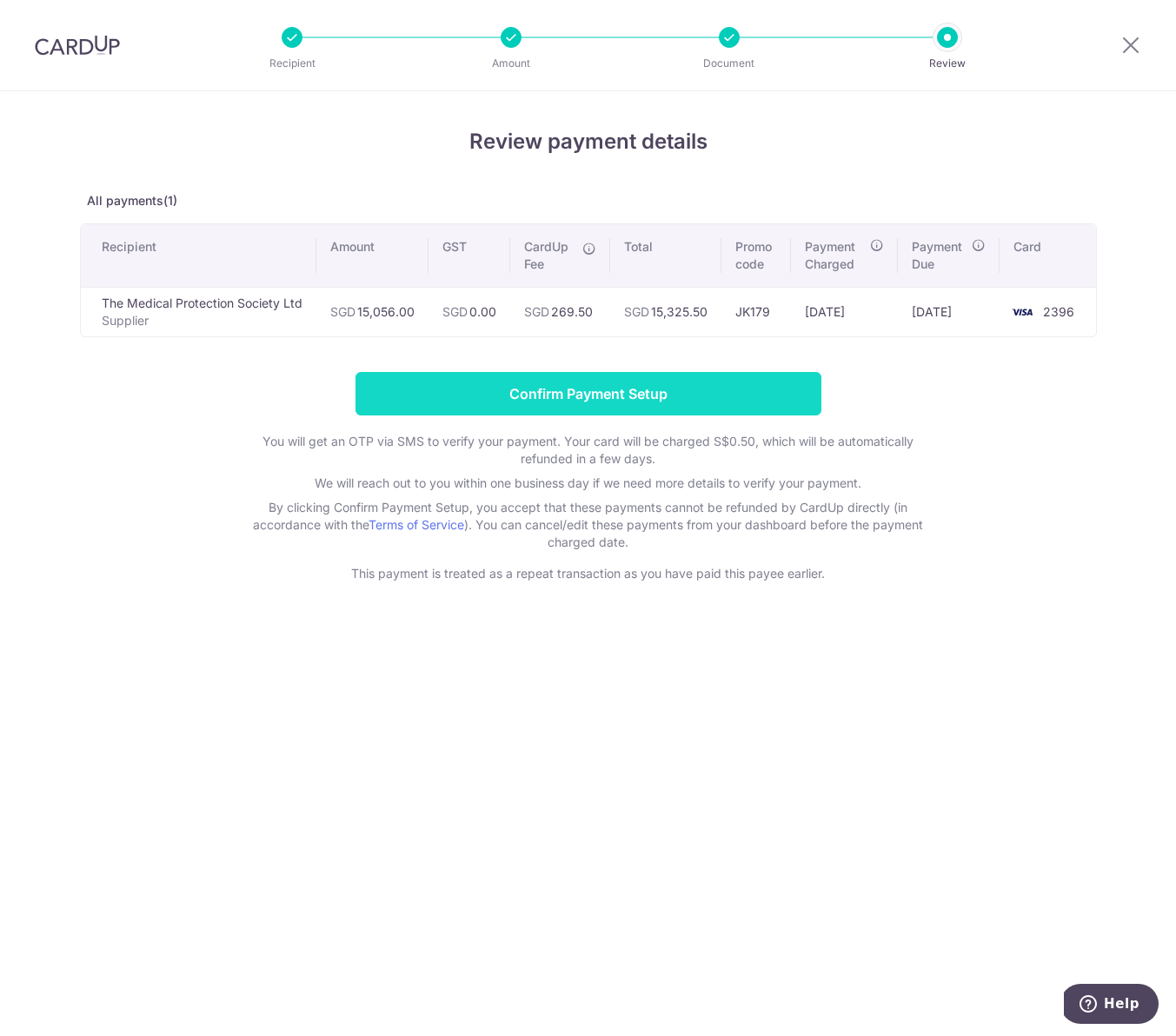
click at [543, 393] on input "Confirm Payment Setup" at bounding box center [588, 394] width 466 height 44
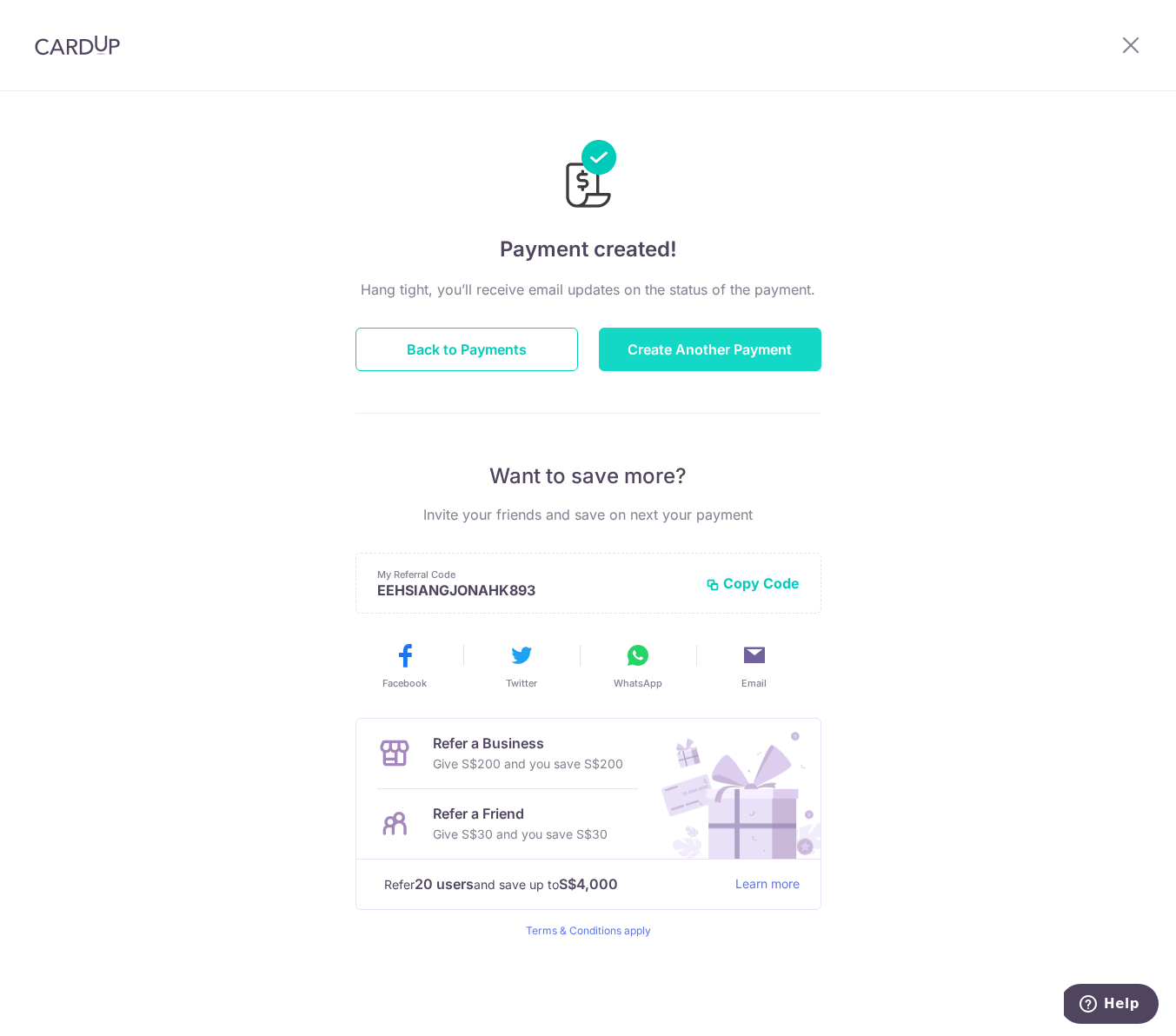
click at [675, 355] on button "Create Another Payment" at bounding box center [710, 350] width 222 height 44
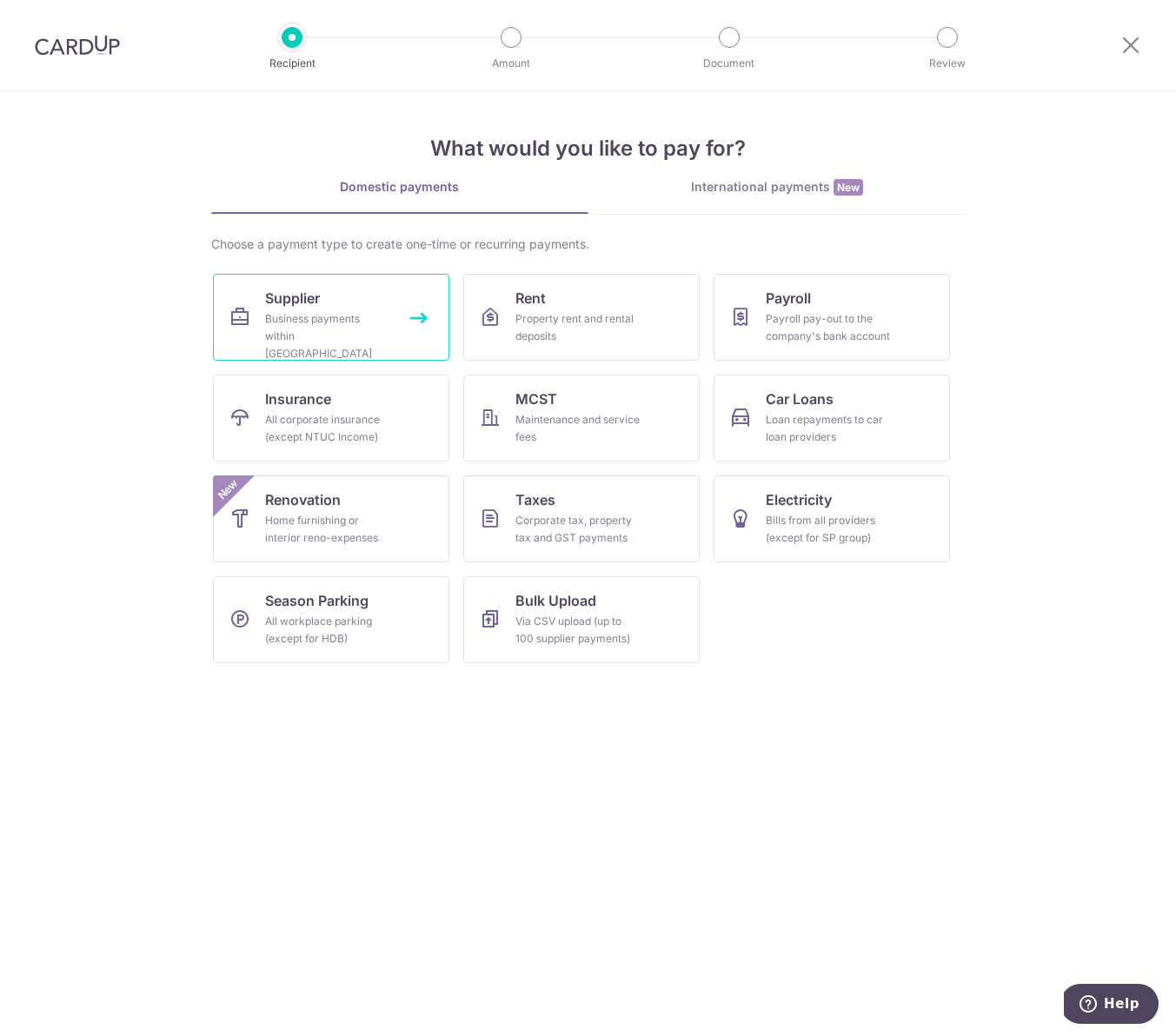
click at [365, 316] on div "Business payments within [GEOGRAPHIC_DATA]" at bounding box center [327, 337] width 125 height 52
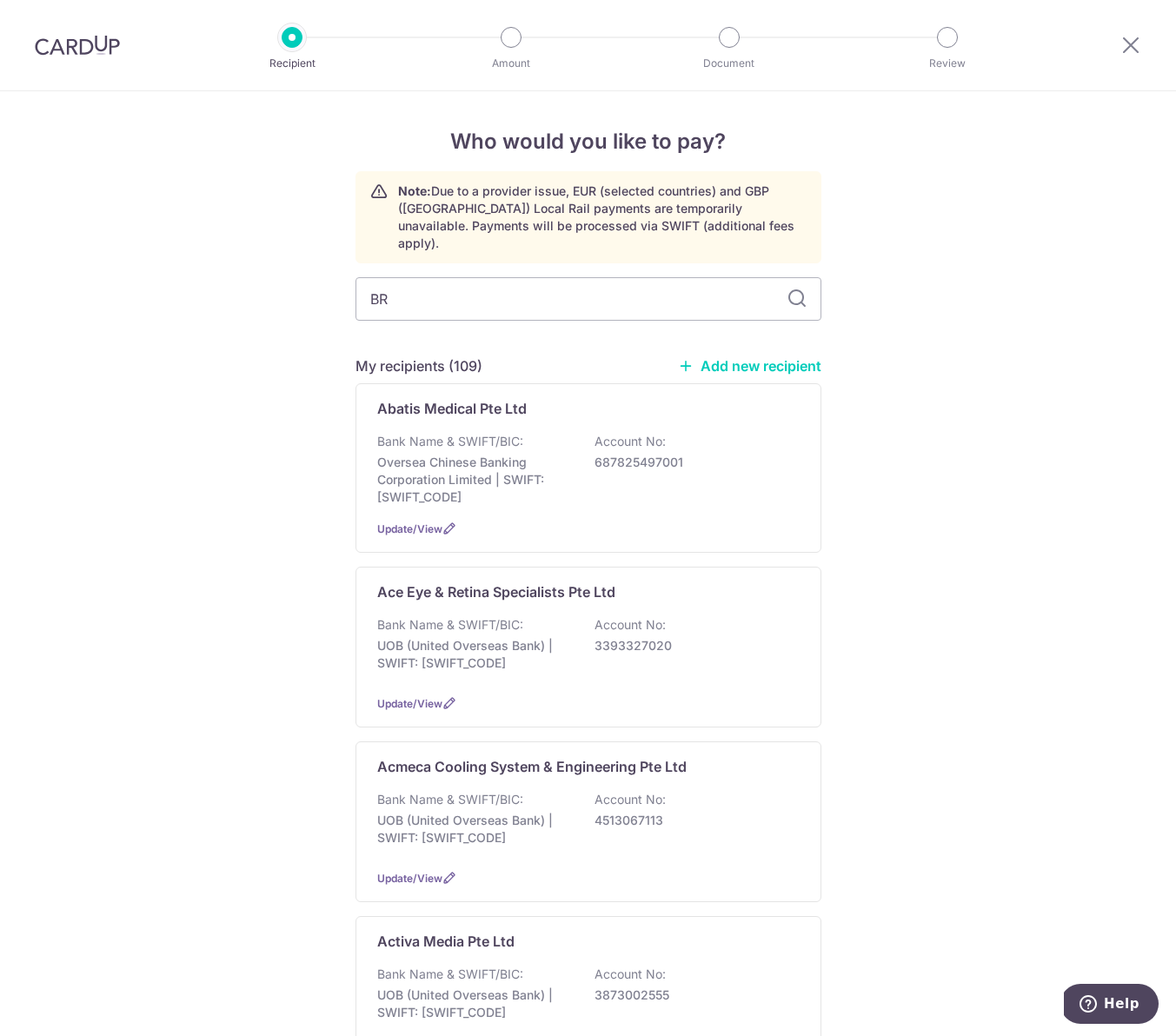
type input "BRI"
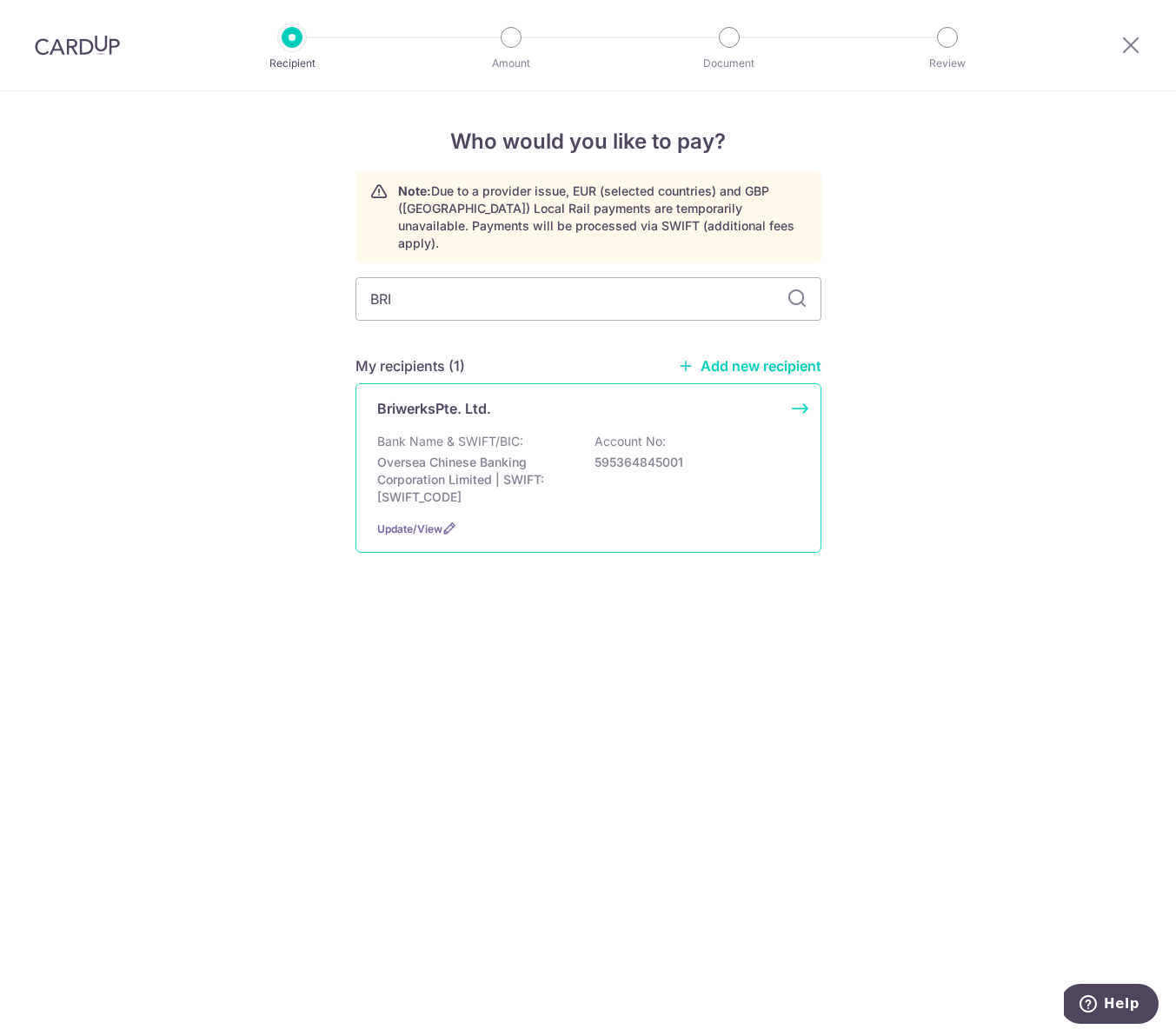
click at [491, 433] on p "Bank Name & SWIFT/BIC:" at bounding box center [450, 442] width 146 height 18
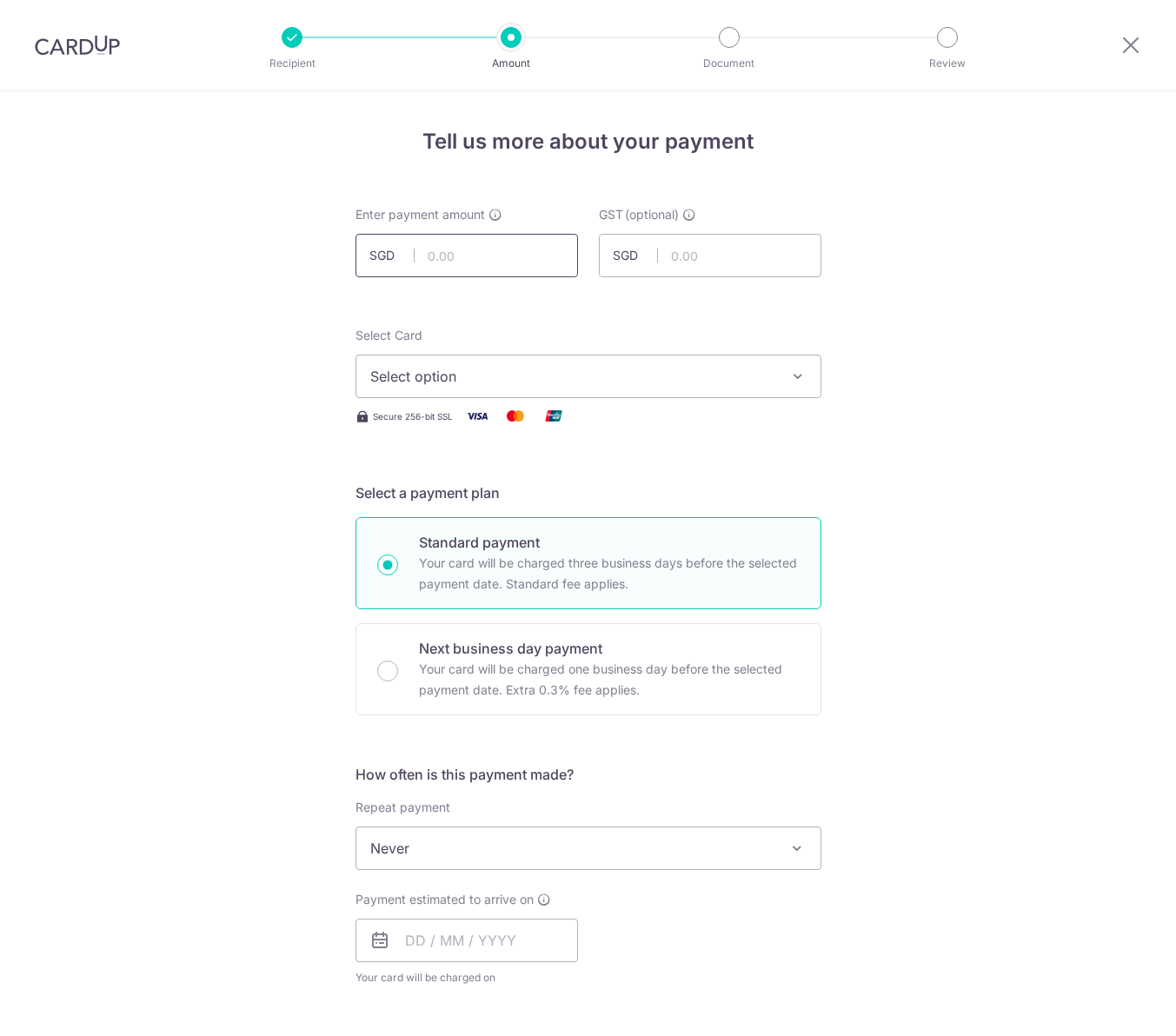
click at [494, 240] on input "text" at bounding box center [466, 256] width 222 height 44
type input "1,068.20"
click at [512, 360] on button "Select option" at bounding box center [588, 376] width 466 height 44
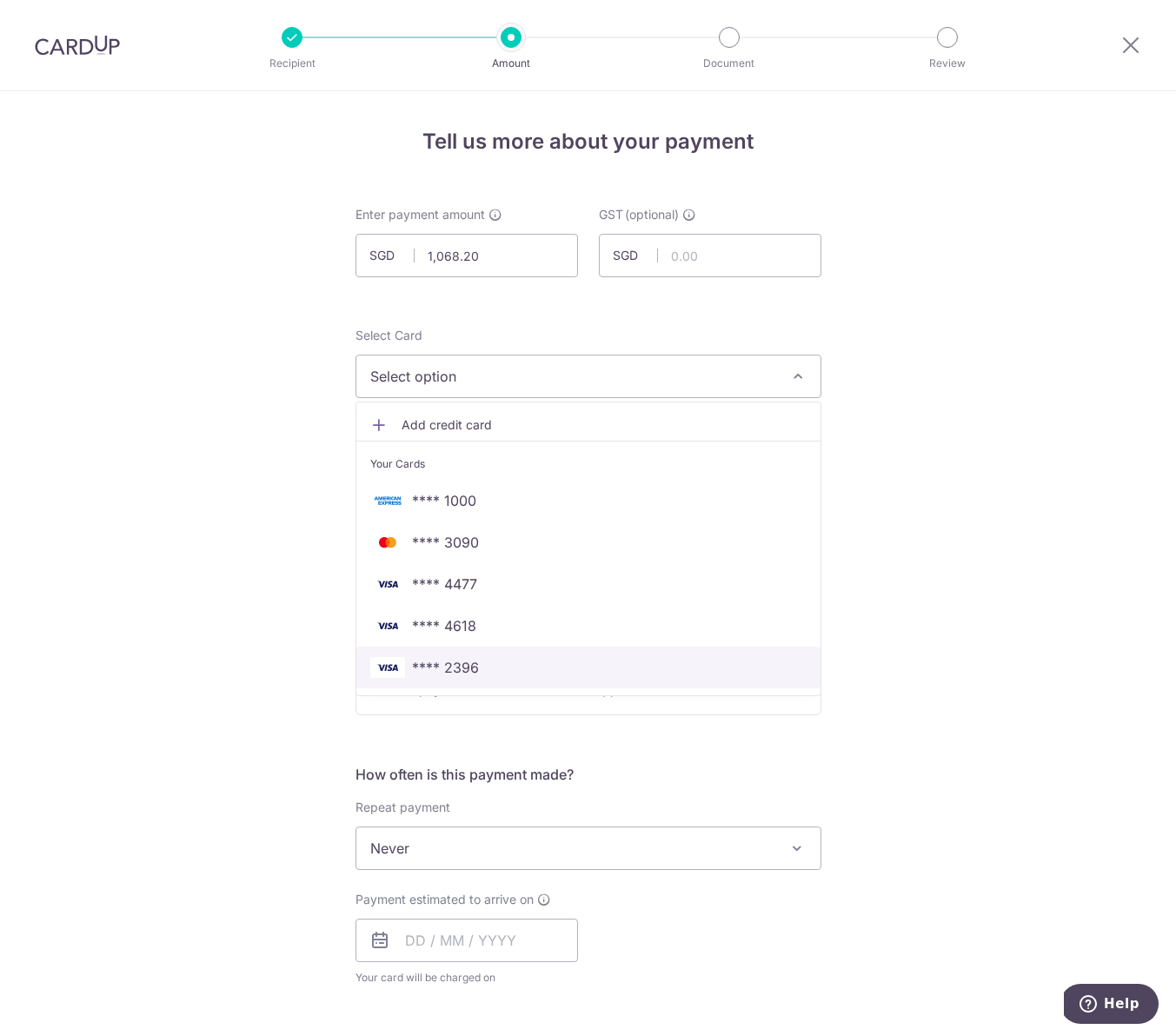
click at [453, 662] on span "**** 2396" at bounding box center [445, 668] width 66 height 21
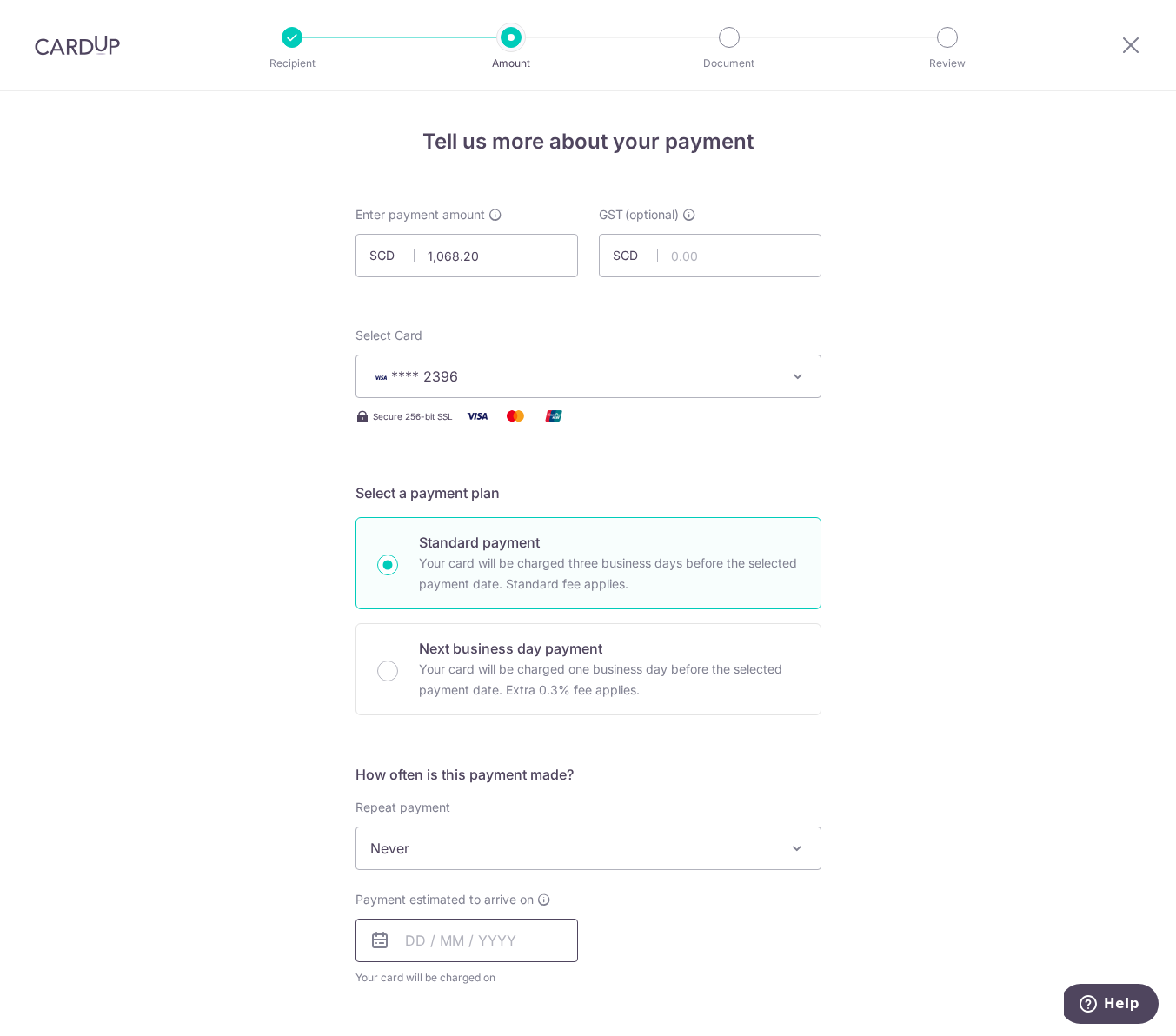
click at [433, 946] on input "text" at bounding box center [466, 941] width 222 height 44
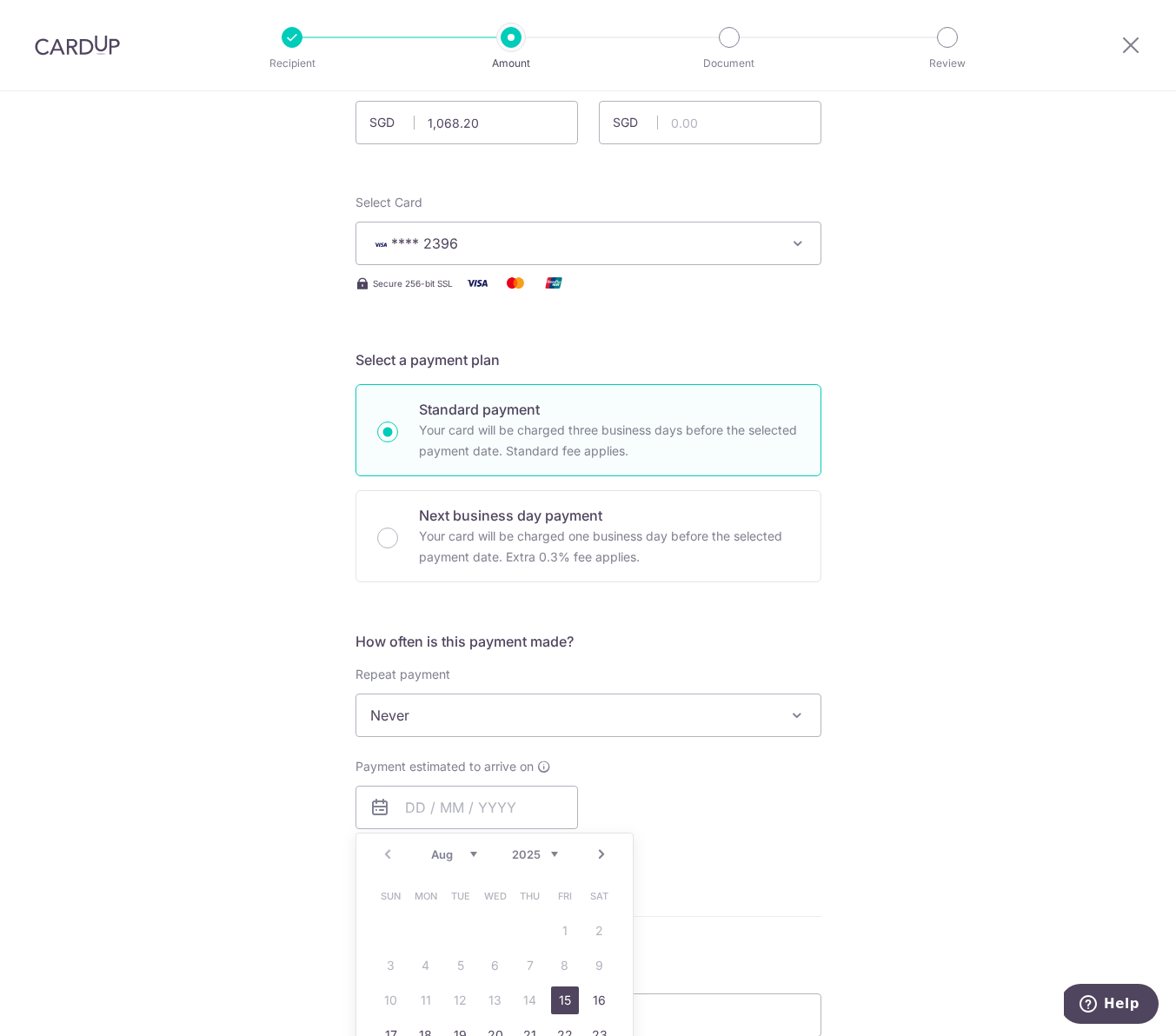
click at [556, 1006] on link "15" at bounding box center [565, 1001] width 28 height 28
type input "15/08/2025"
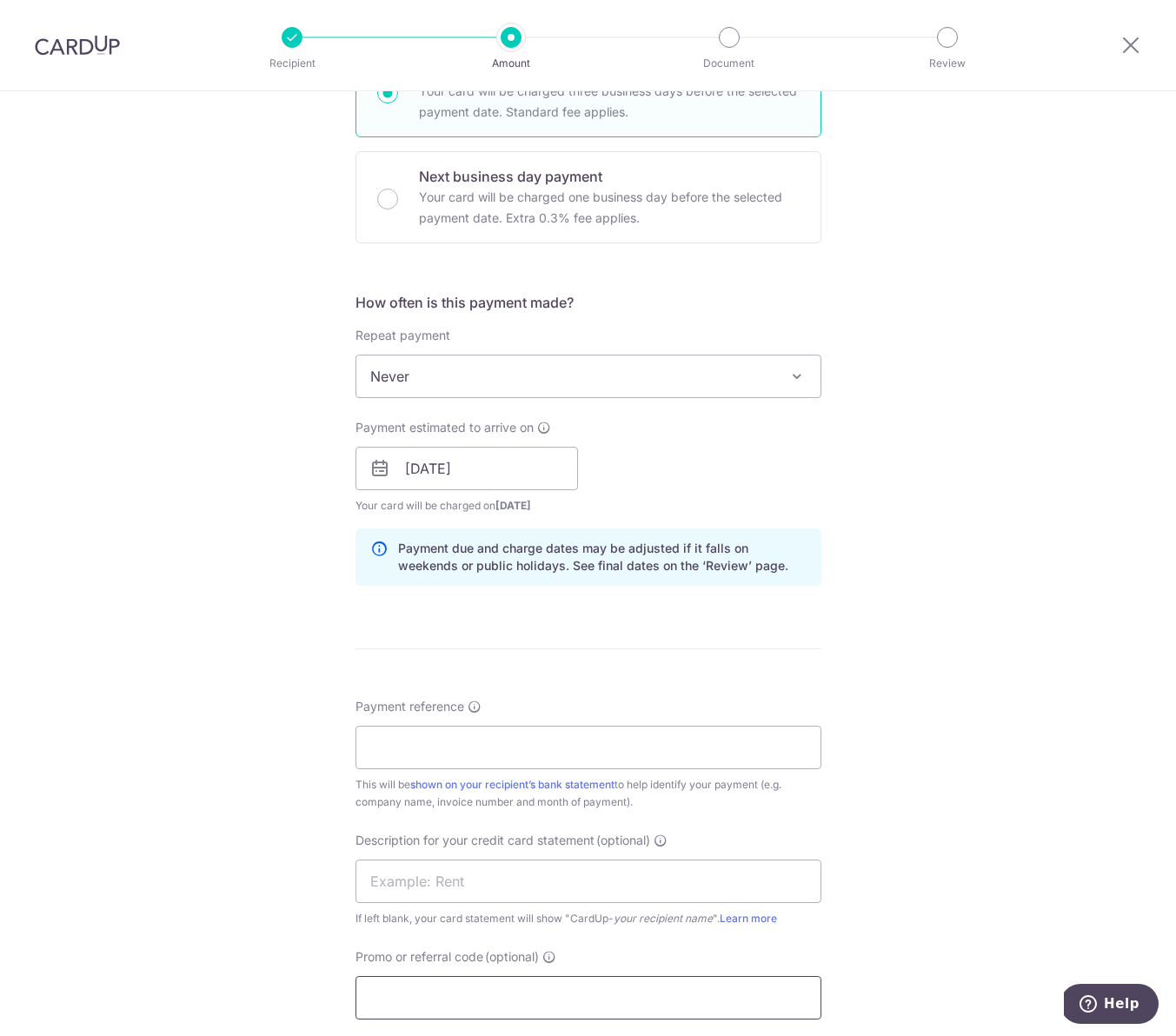
scroll to position [665, 0]
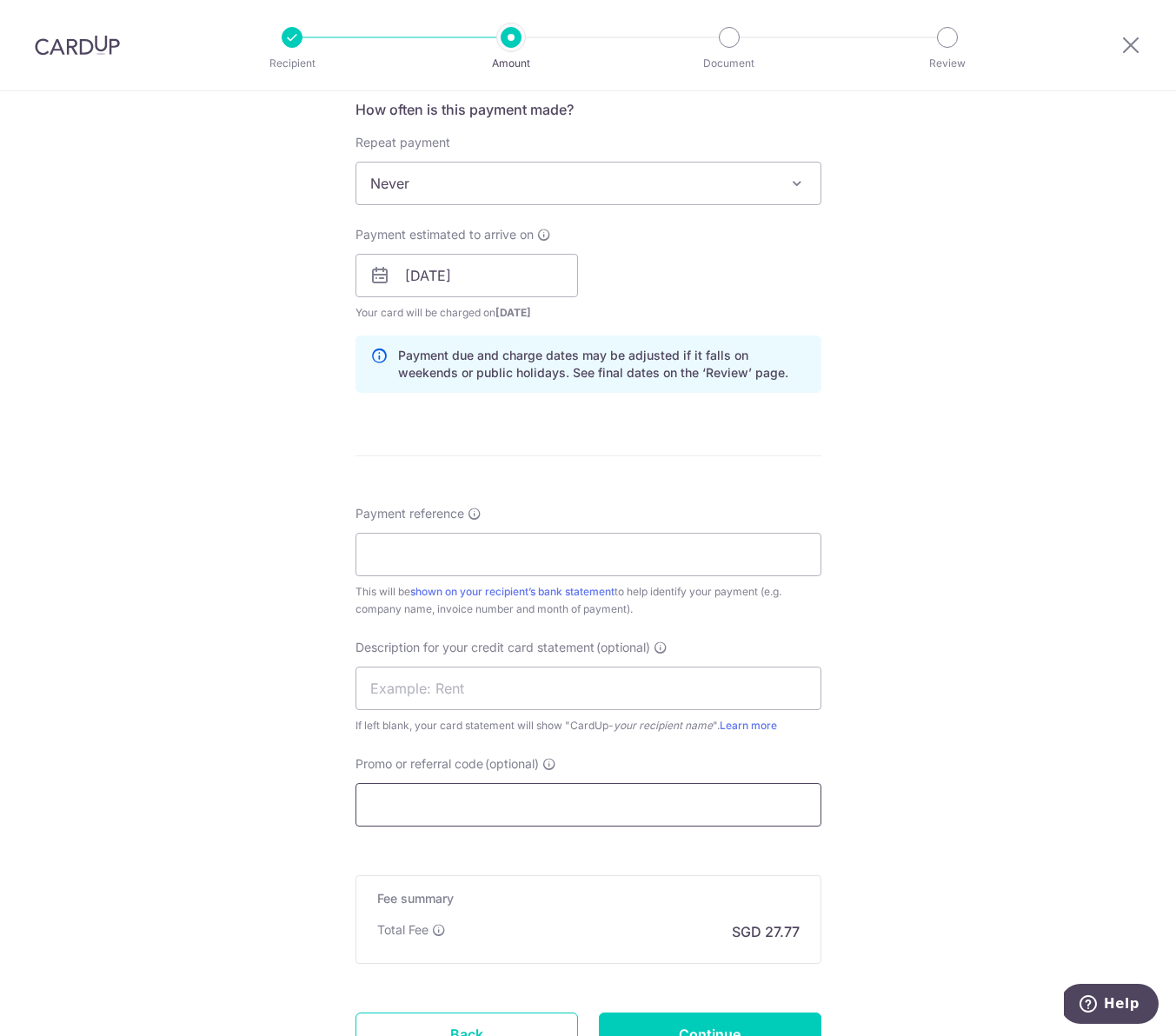
click at [436, 808] on input "Promo or referral code (optional)" at bounding box center [588, 805] width 466 height 44
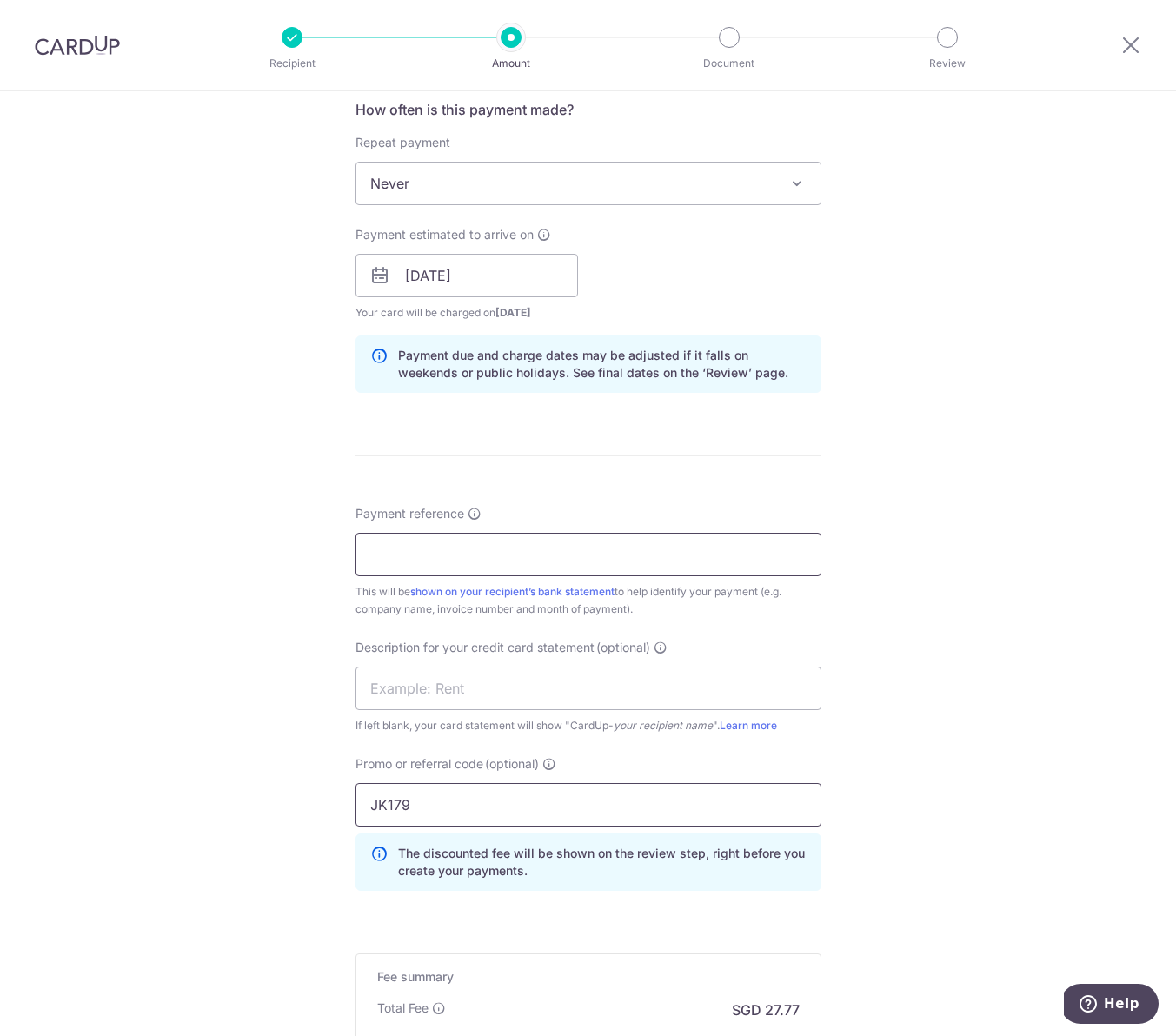
type input "JK179"
click at [403, 546] on input "Payment reference" at bounding box center [588, 555] width 466 height 44
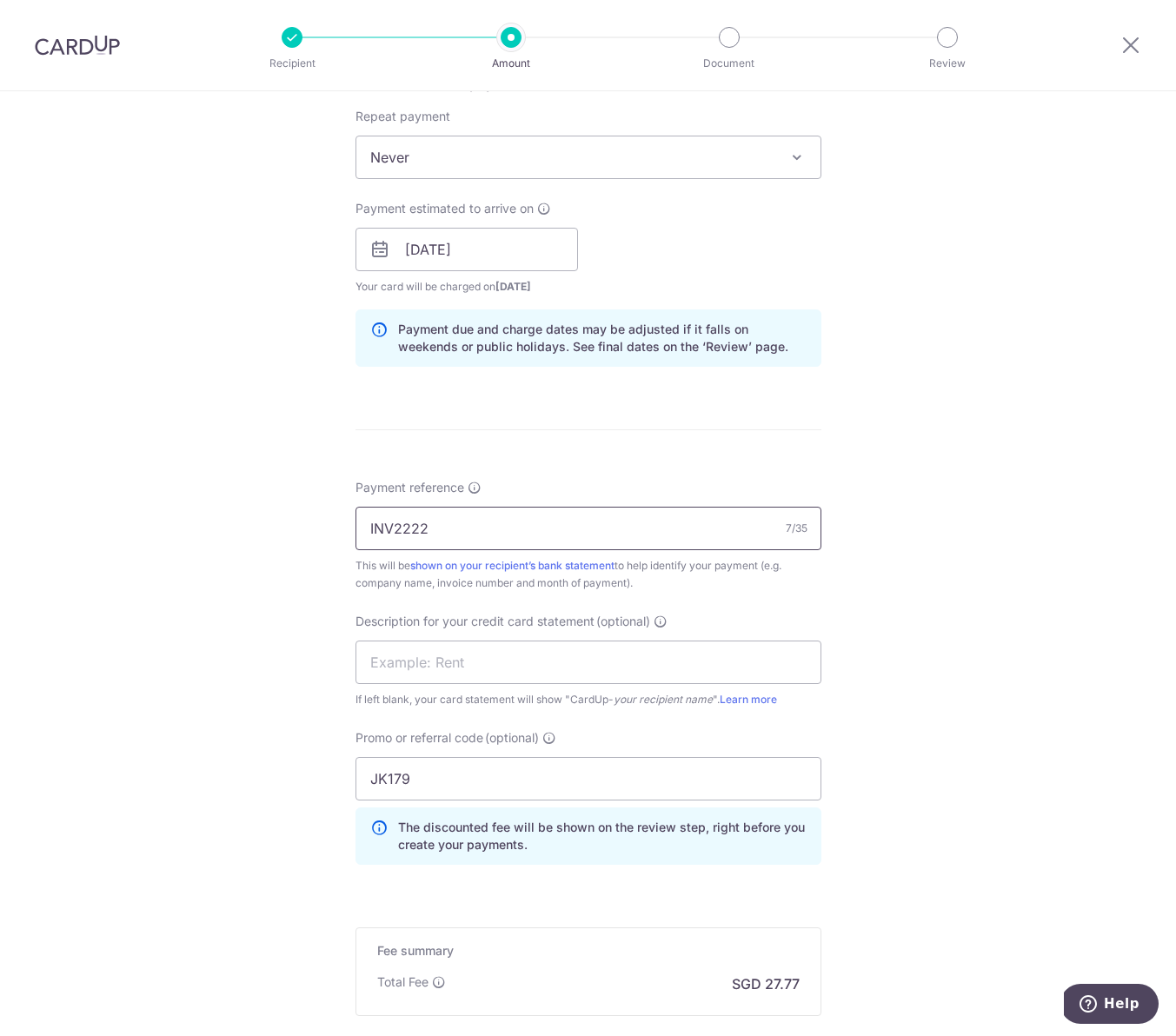
scroll to position [831, 0]
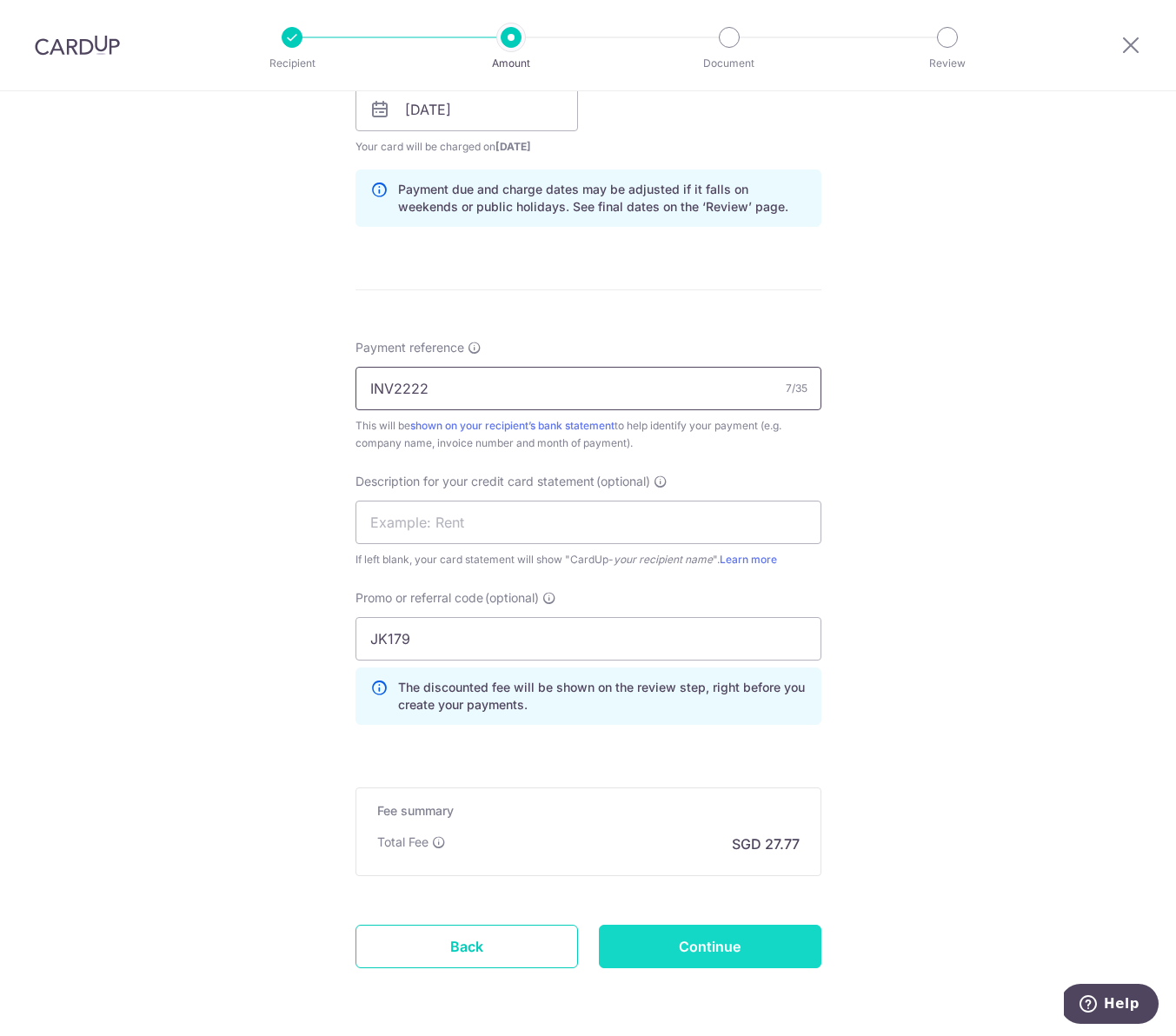
type input "INV2222"
click at [729, 947] on input "Continue" at bounding box center [710, 947] width 222 height 44
type input "Create Schedule"
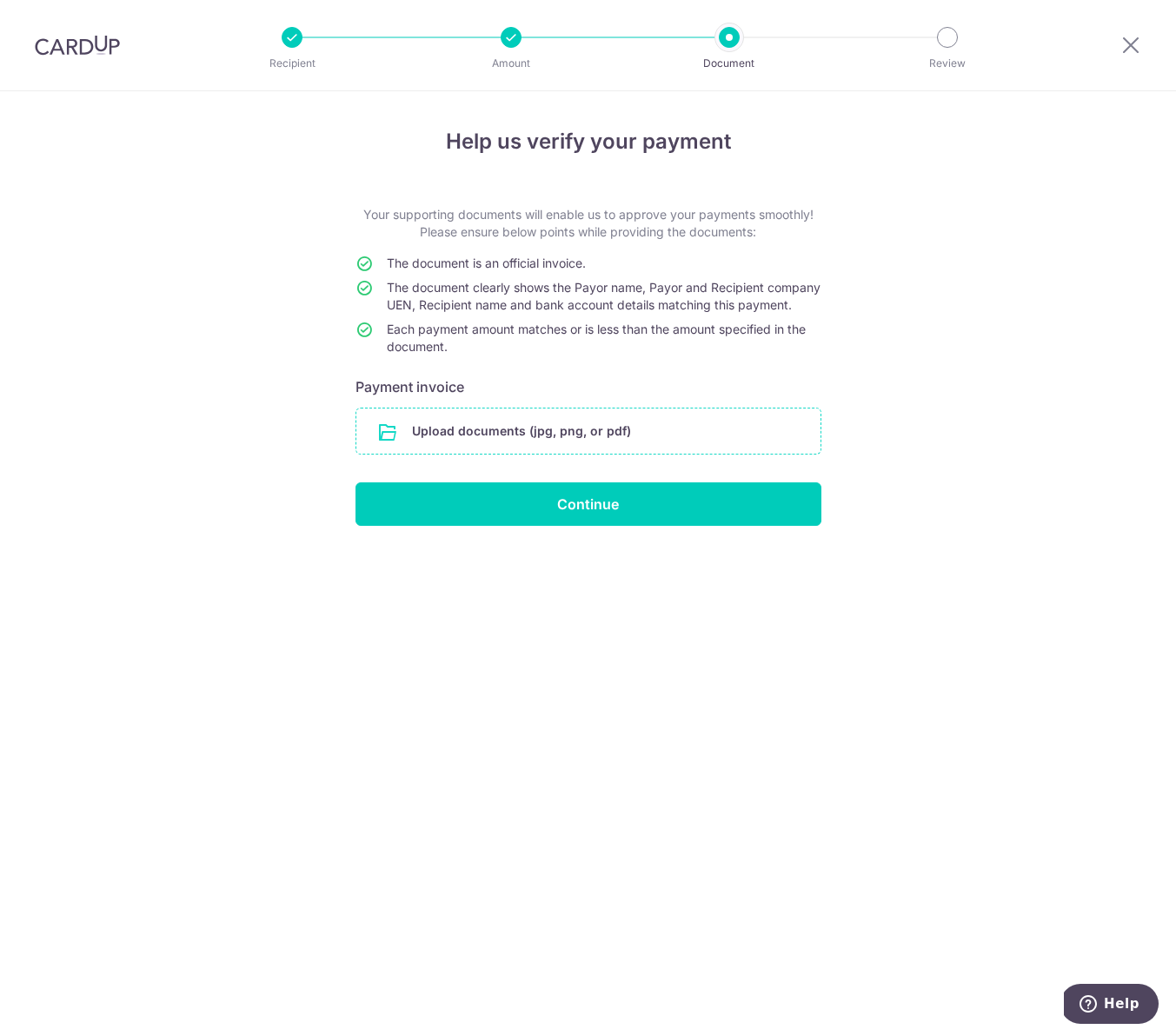
click at [557, 454] on input "file" at bounding box center [588, 431] width 465 height 46
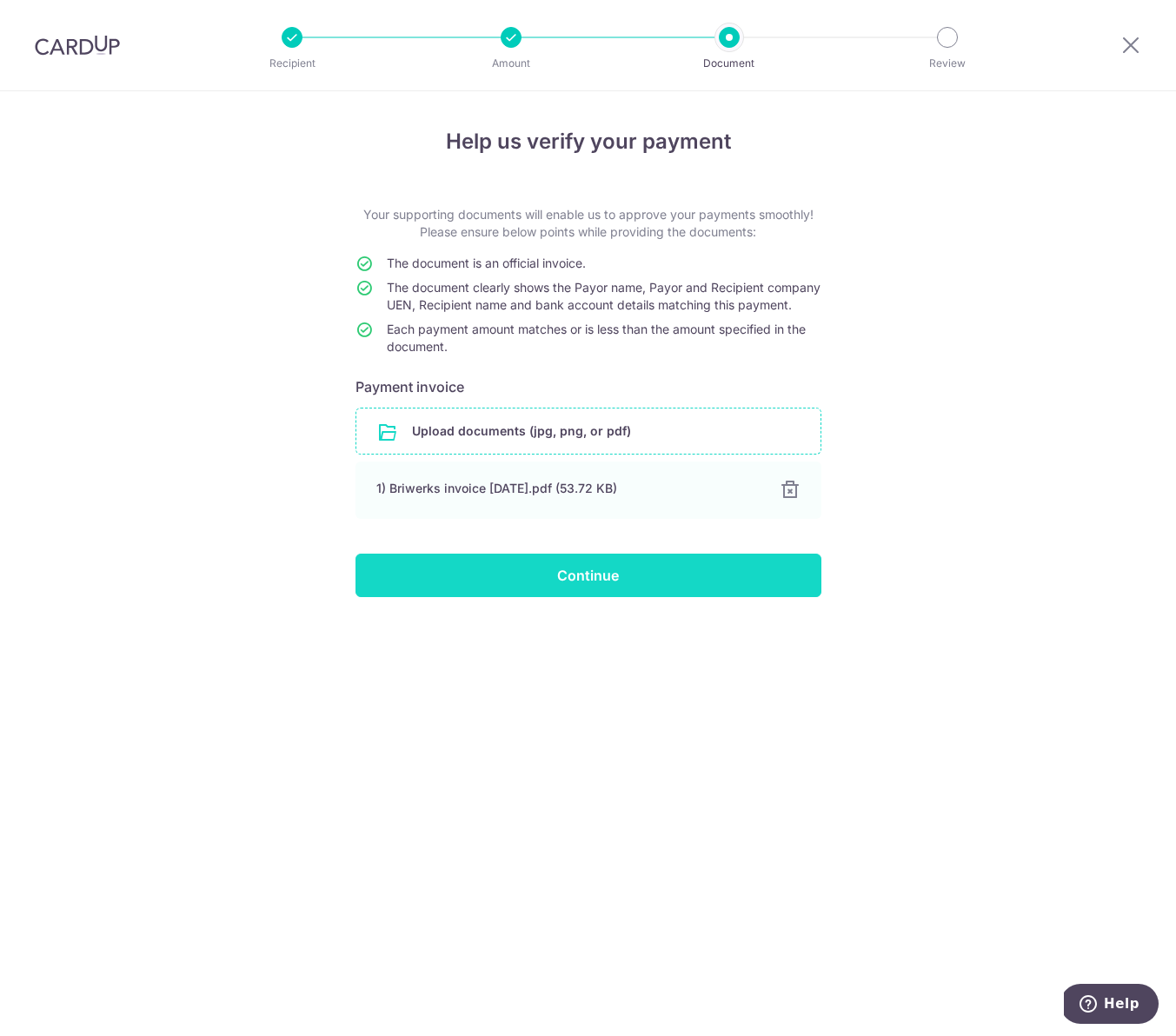
click at [501, 585] on input "Continue" at bounding box center [588, 576] width 466 height 44
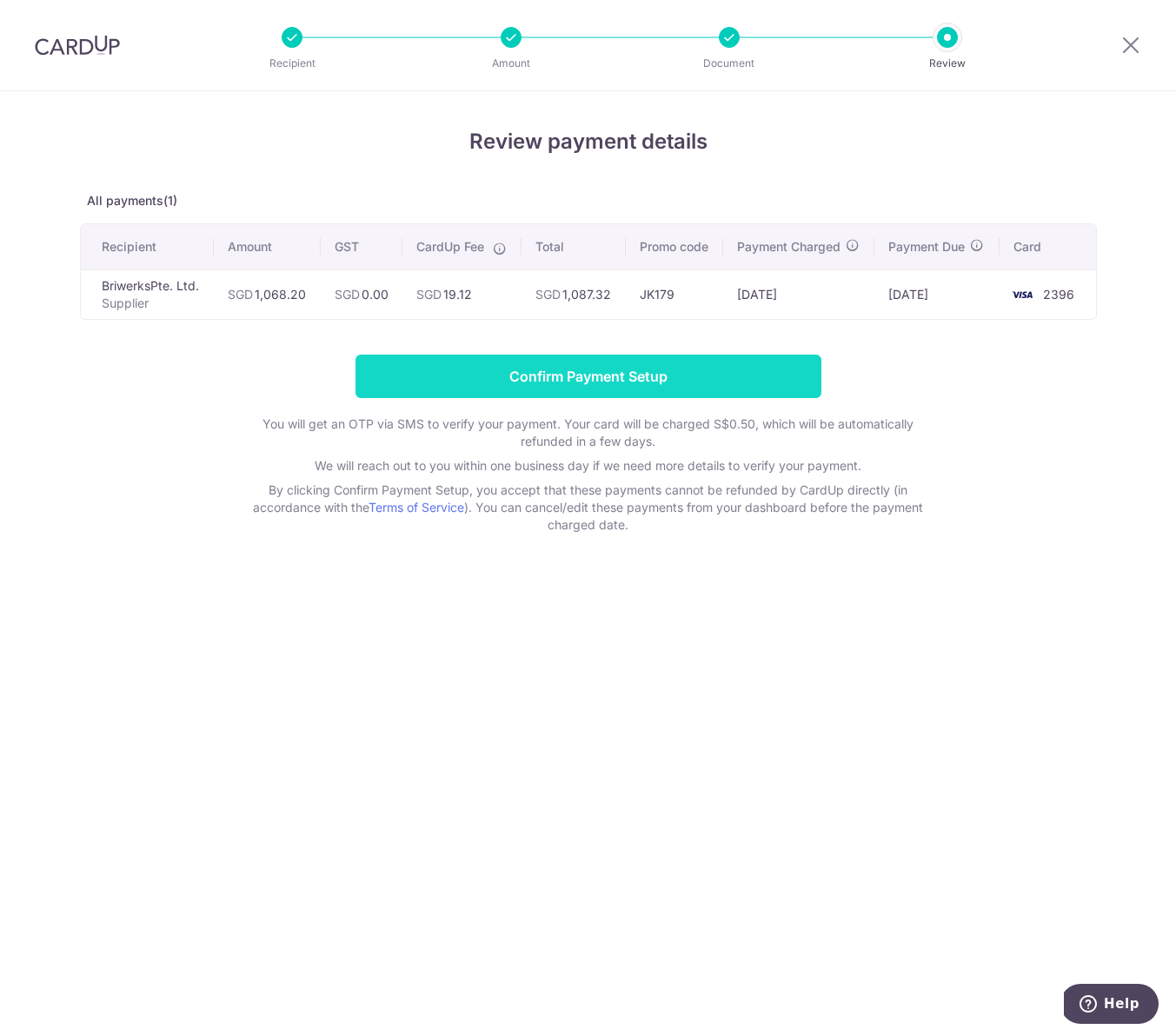
click at [688, 388] on input "Confirm Payment Setup" at bounding box center [588, 376] width 466 height 44
